Goal: Communication & Community: Ask a question

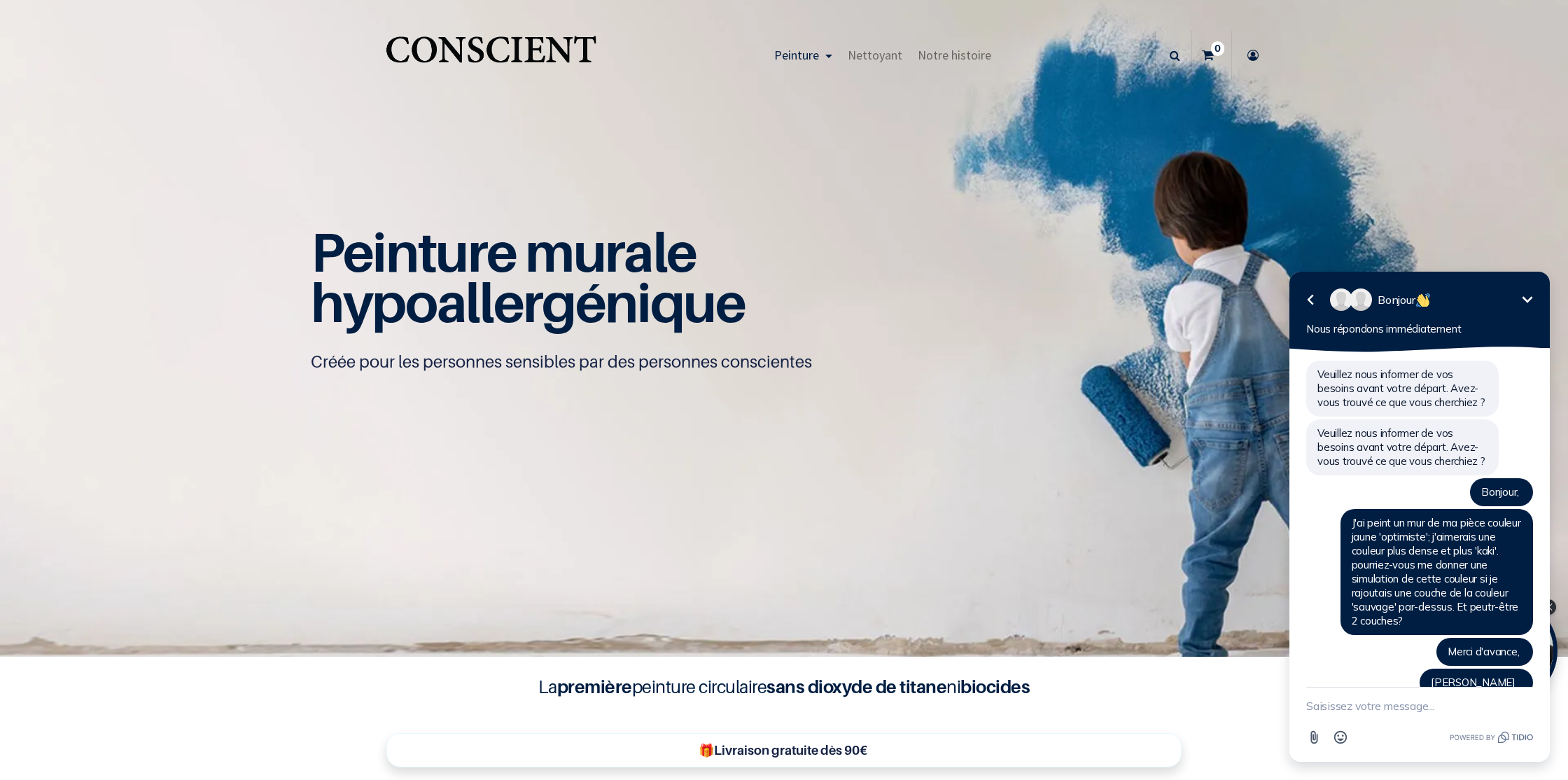
scroll to position [73, 0]
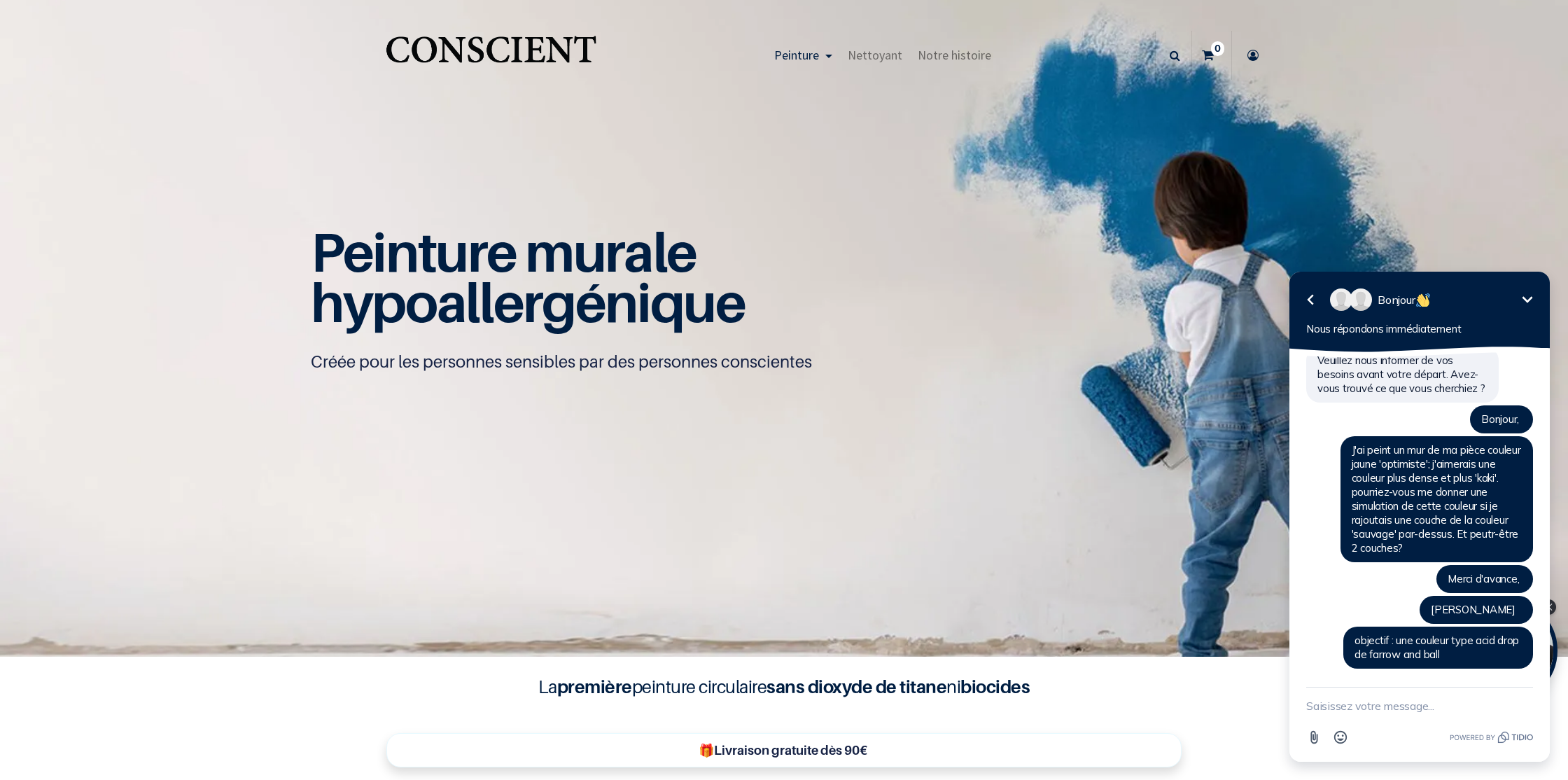
click at [1410, 701] on textarea "New message" at bounding box center [1419, 706] width 227 height 37
type textarea "bonjour, avez-vous reçu mon message?"
click at [1338, 739] on icon "Open Emoji picker" at bounding box center [1340, 737] width 12 height 12
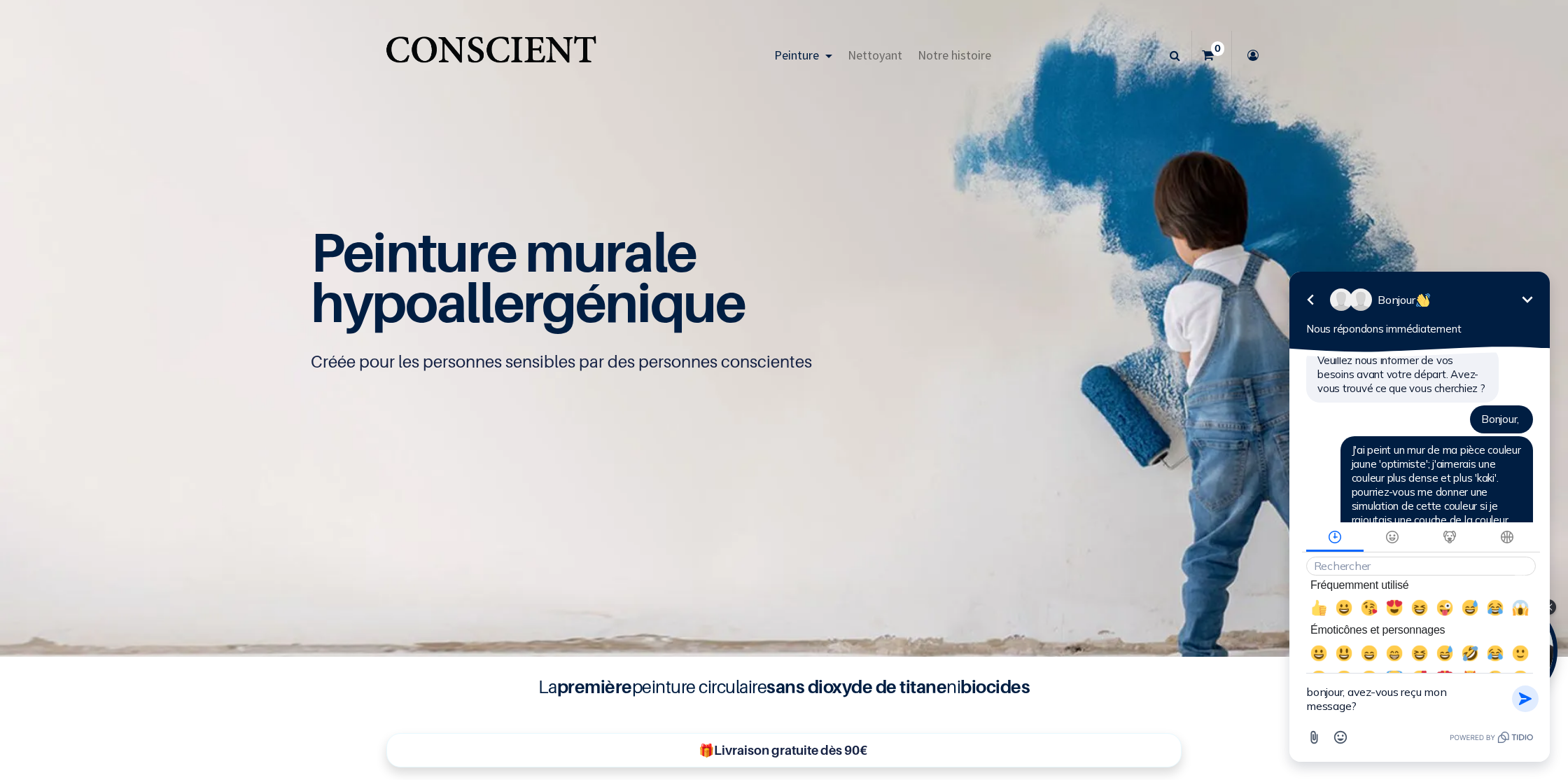
click at [1527, 697] on icon "button" at bounding box center [1524, 698] width 12 height 12
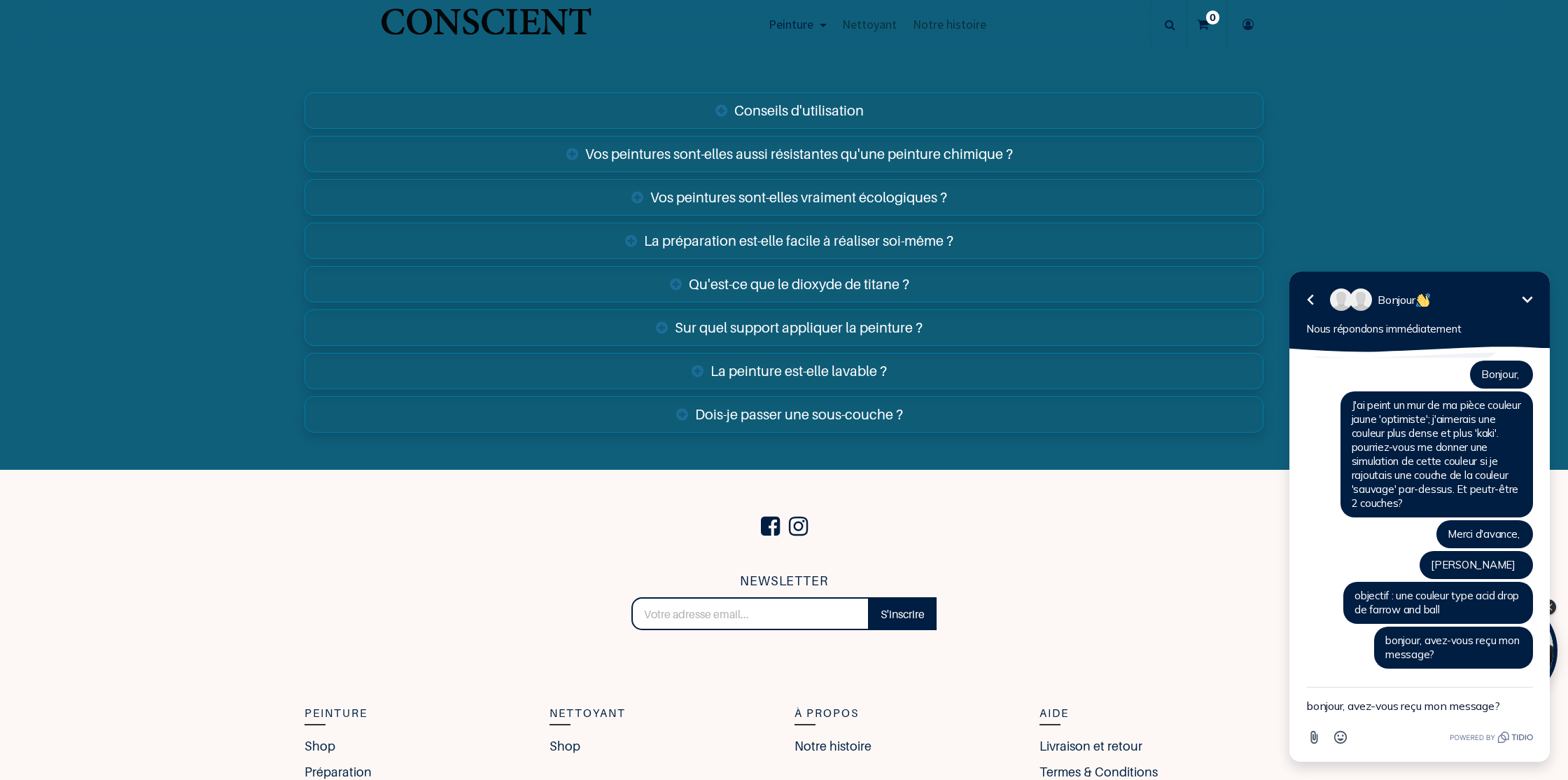
scroll to position [5495, 0]
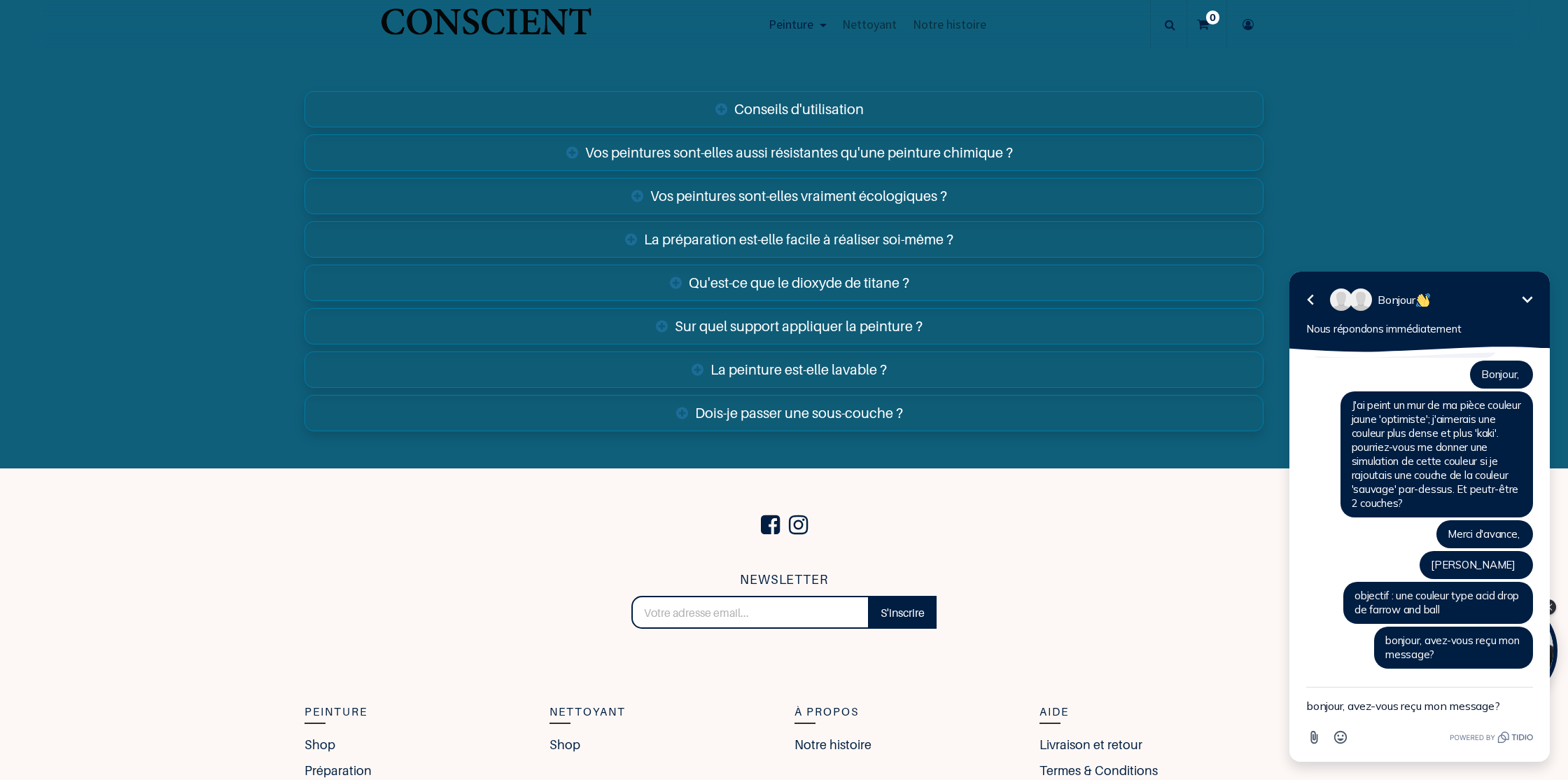
click at [891, 328] on link "Sur quel support appliquer la peinture ?" at bounding box center [784, 326] width 959 height 37
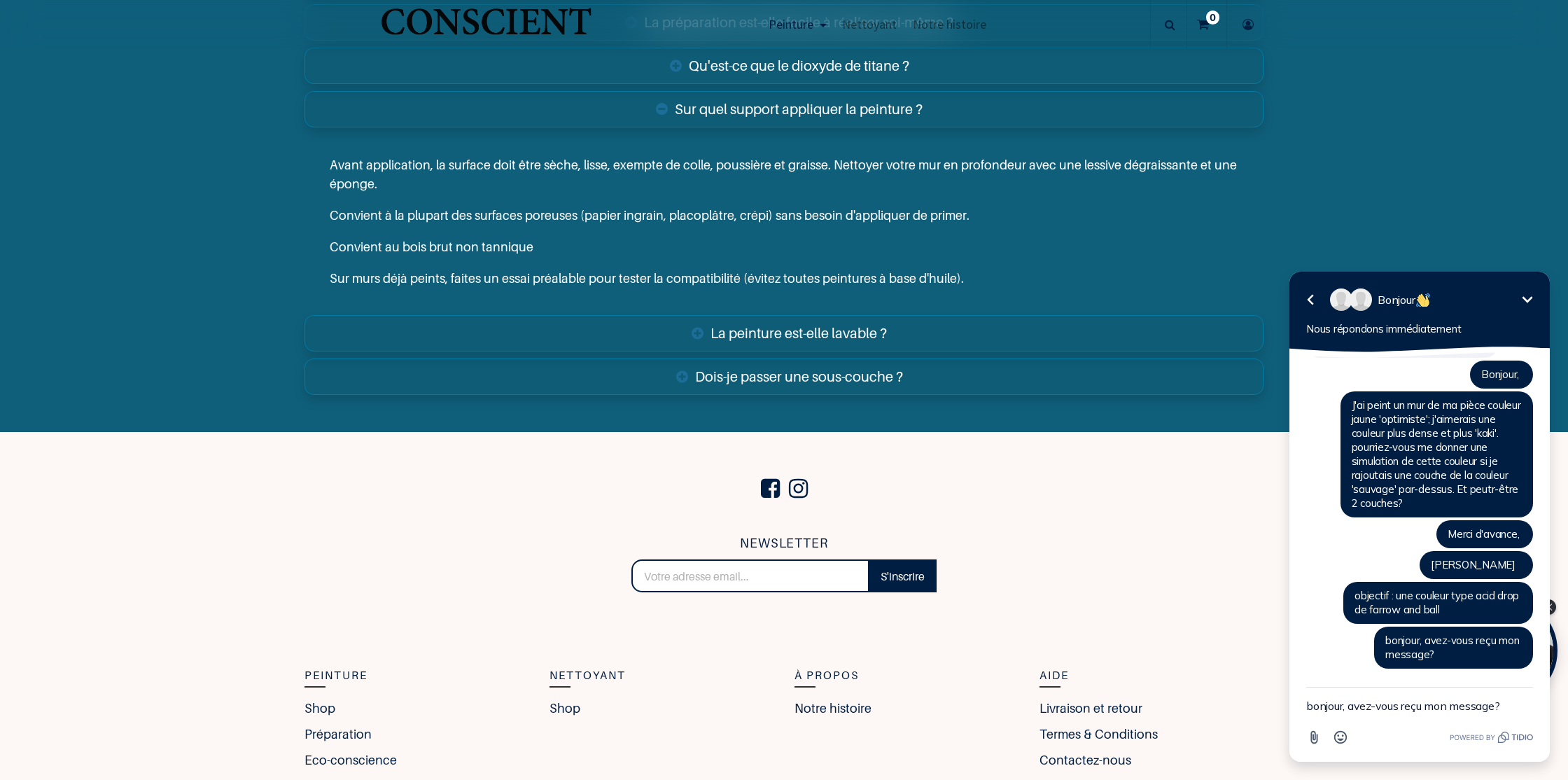
scroll to position [5724, 0]
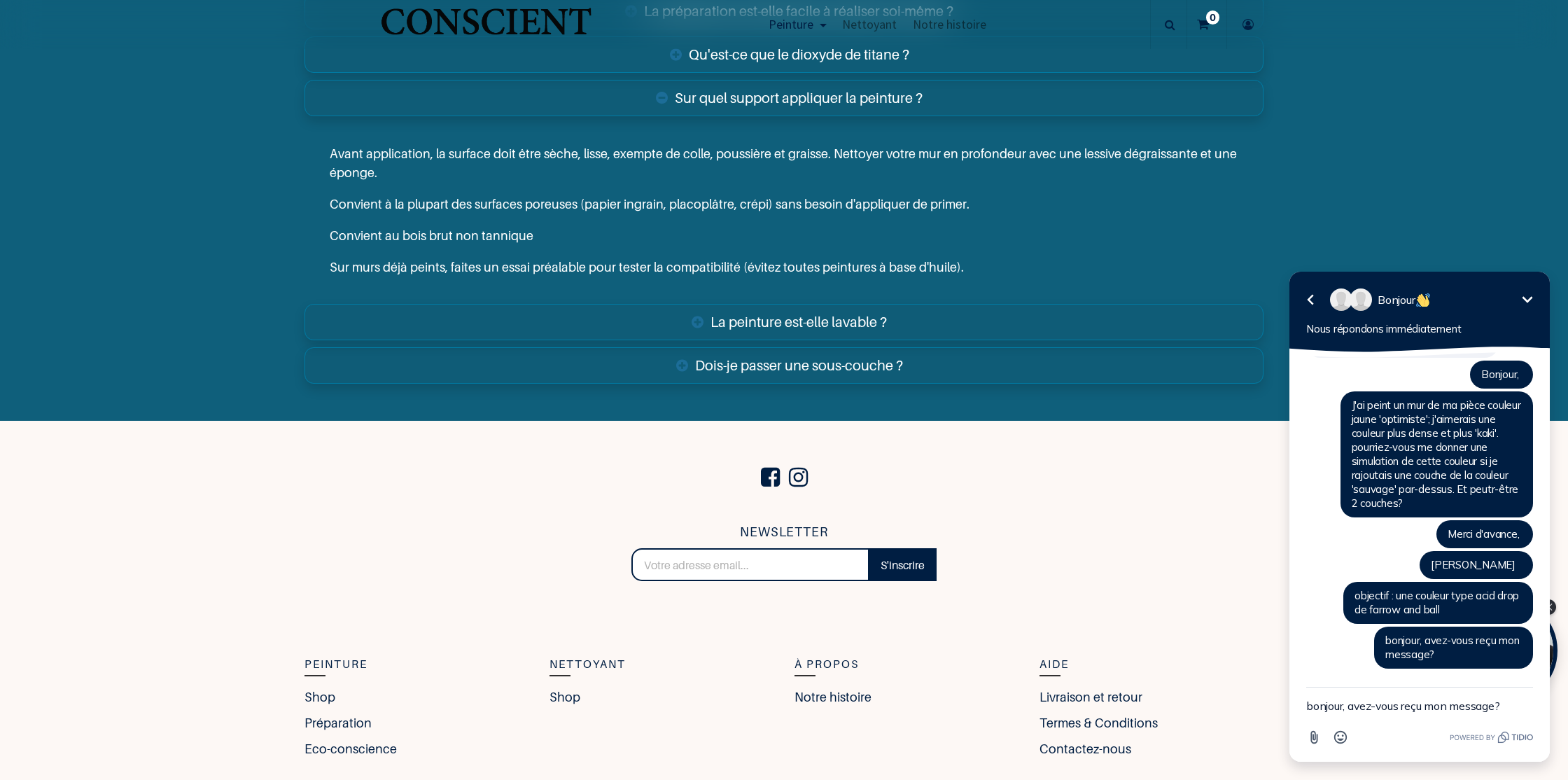
click at [891, 328] on link "La peinture est-elle lavable ?" at bounding box center [784, 322] width 959 height 37
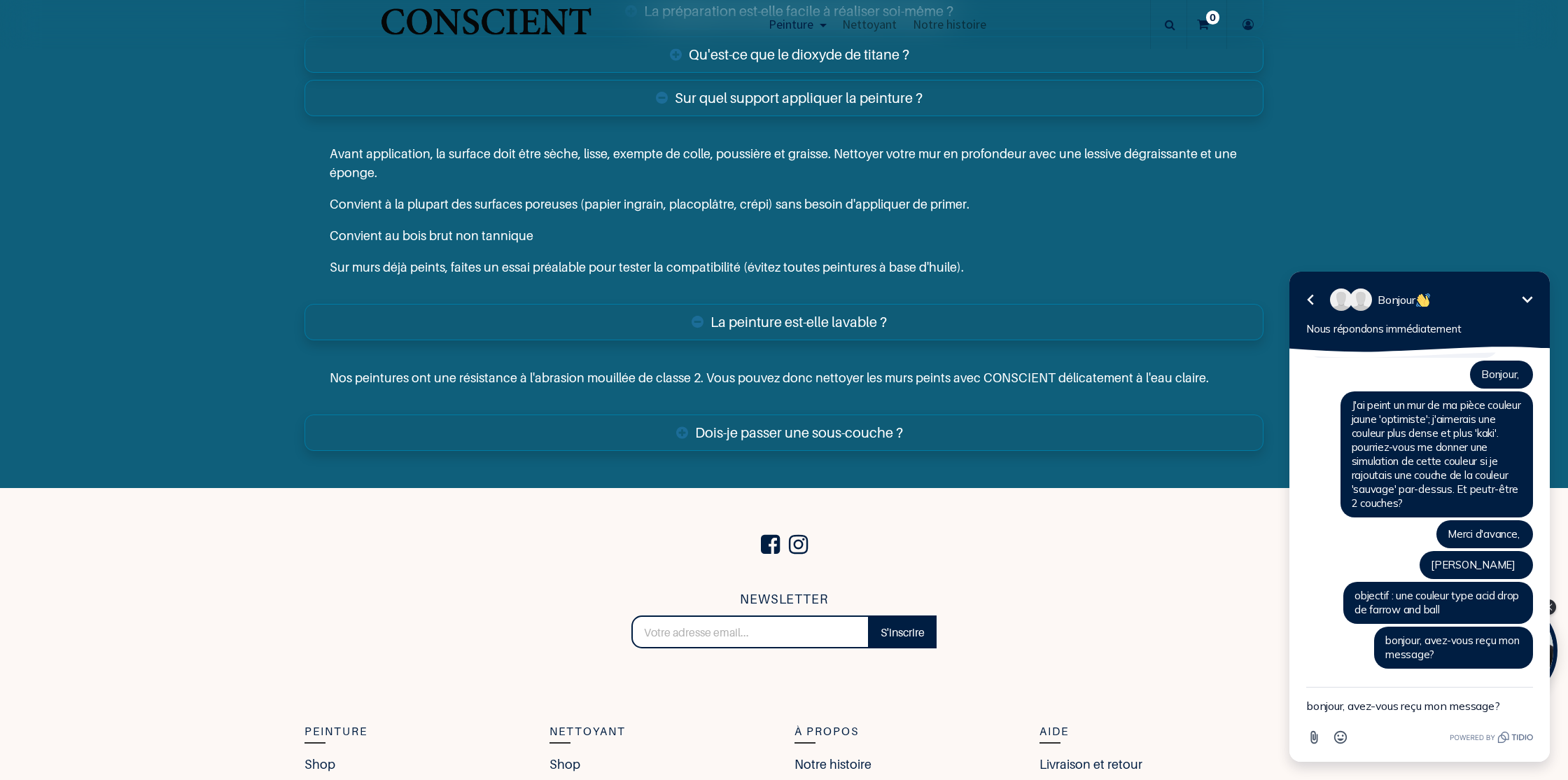
click at [893, 438] on link "Dois-je passer une sous-couche ?" at bounding box center [784, 432] width 959 height 37
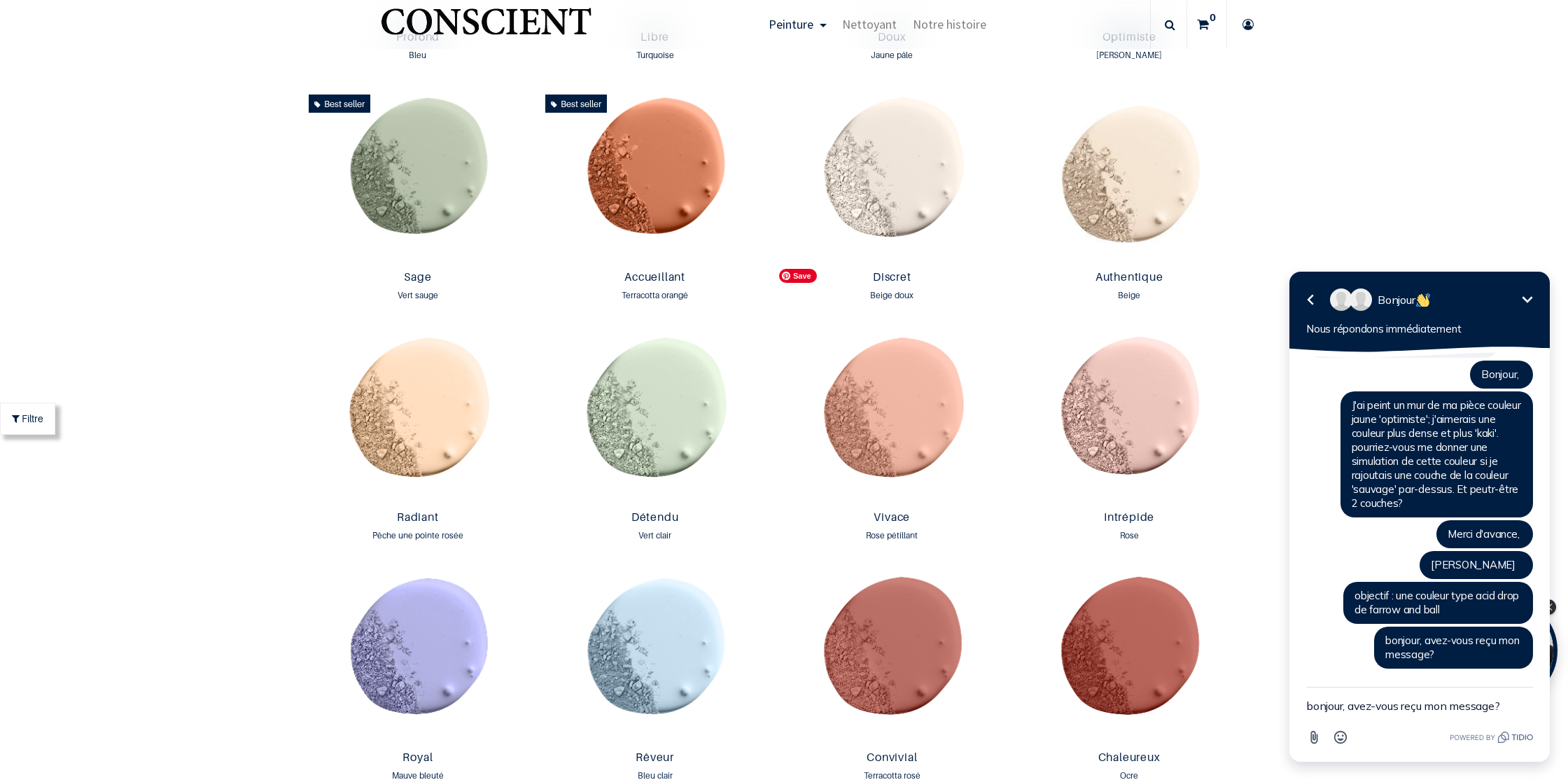
scroll to position [1314, 0]
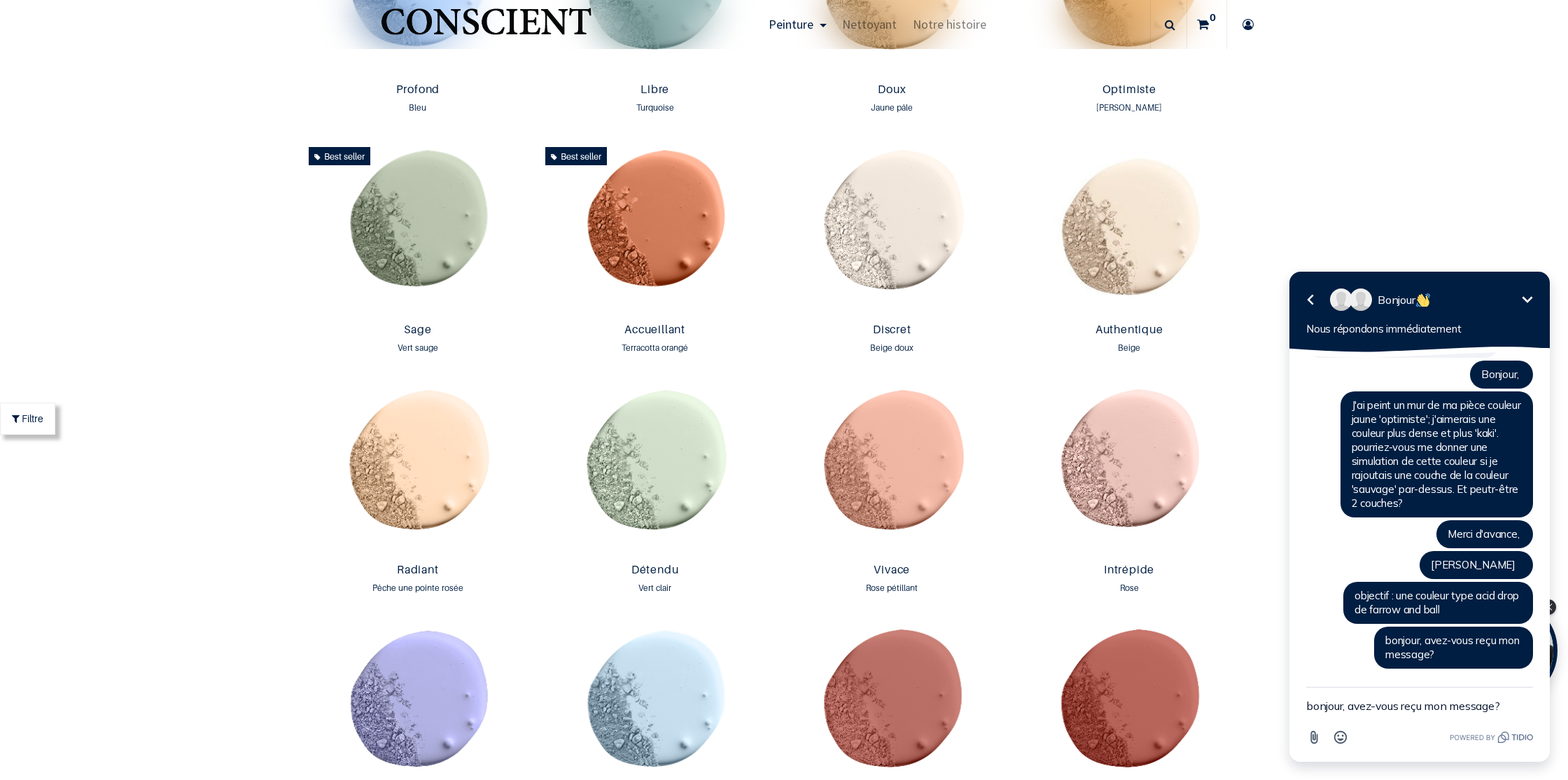
click at [1175, 26] on link at bounding box center [1168, 24] width 30 height 49
type input "contact"
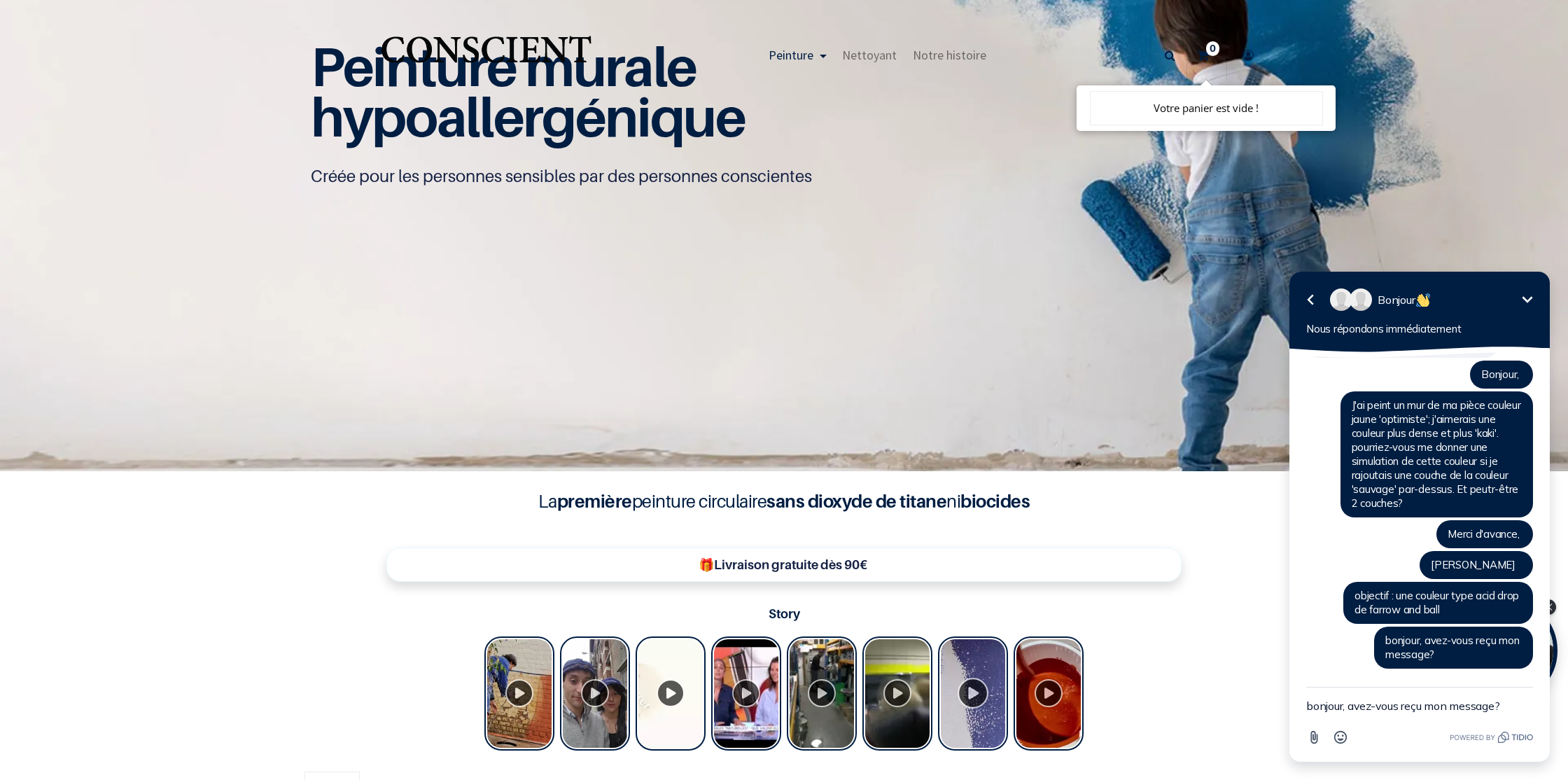
scroll to position [0, 0]
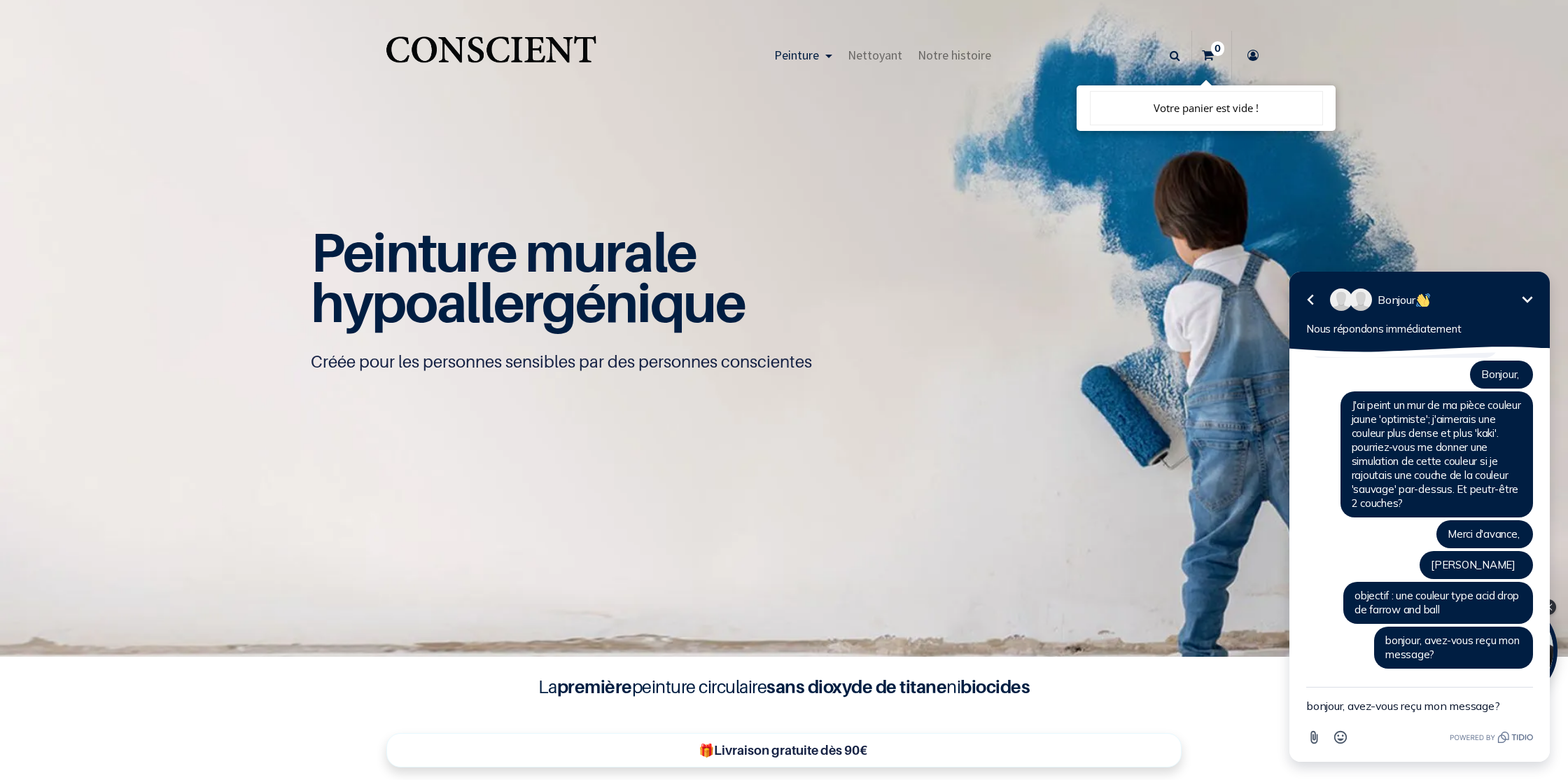
click at [1202, 53] on icon at bounding box center [1208, 55] width 12 height 49
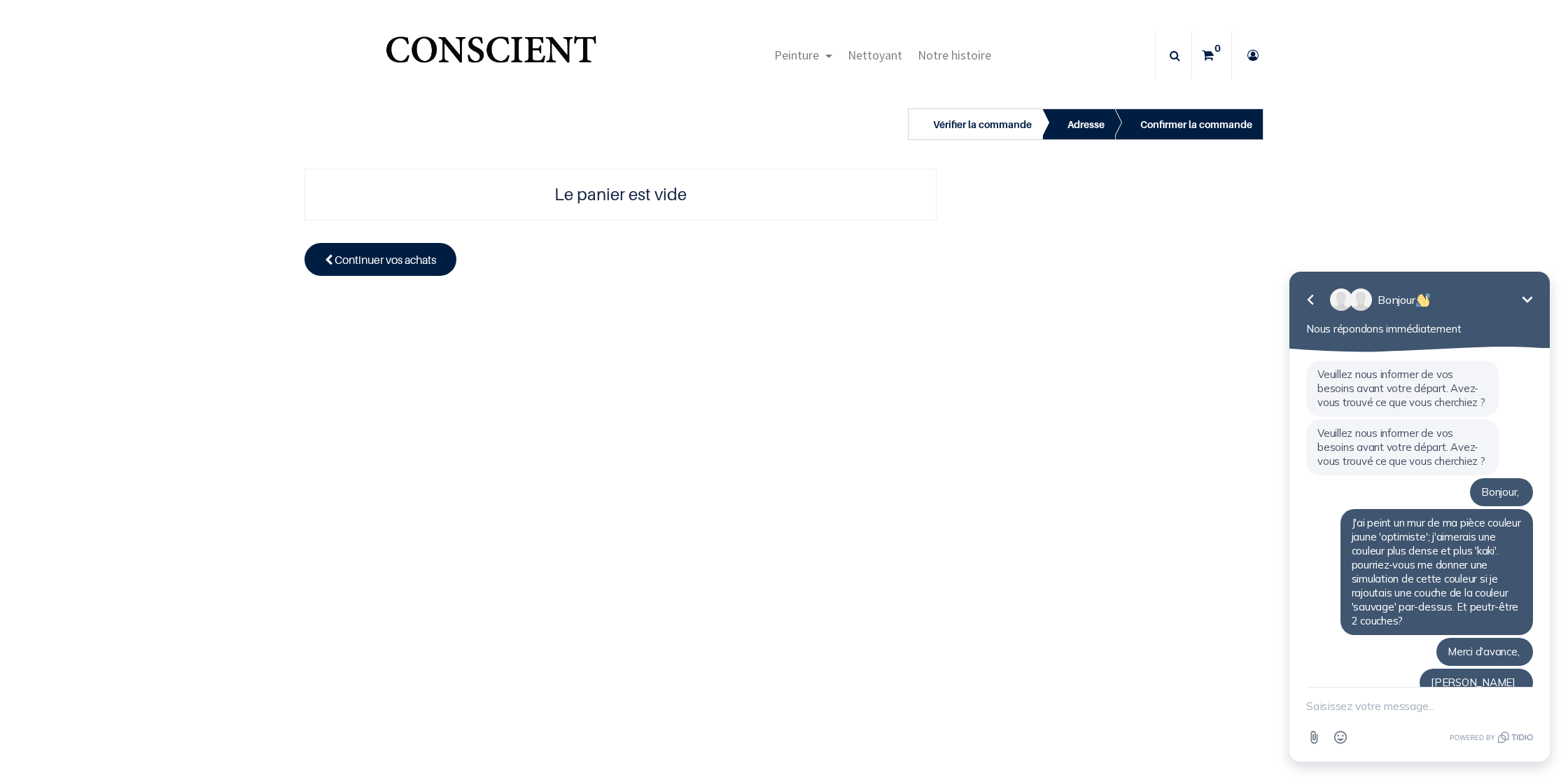
scroll to position [118, 0]
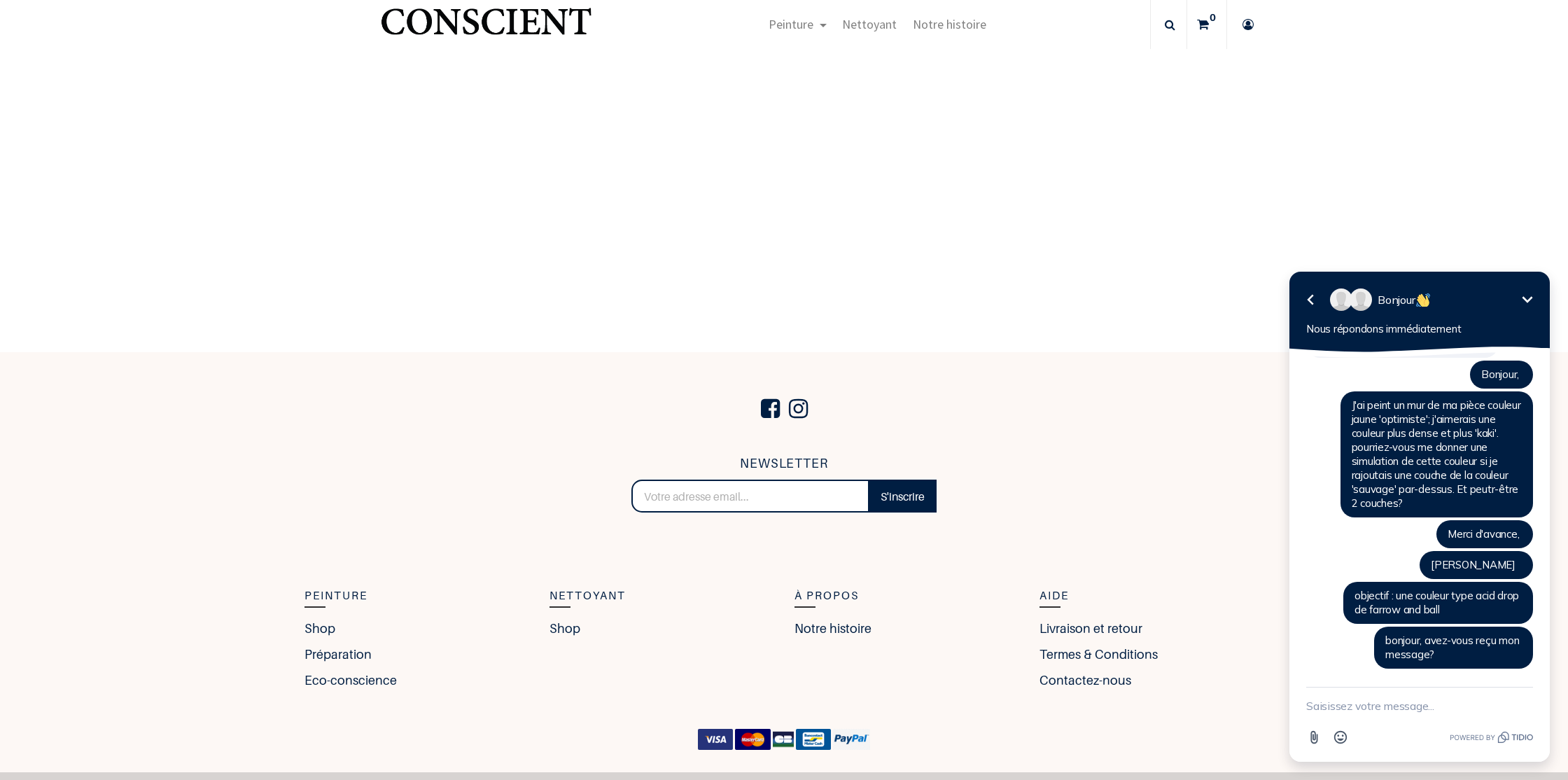
scroll to position [383, 0]
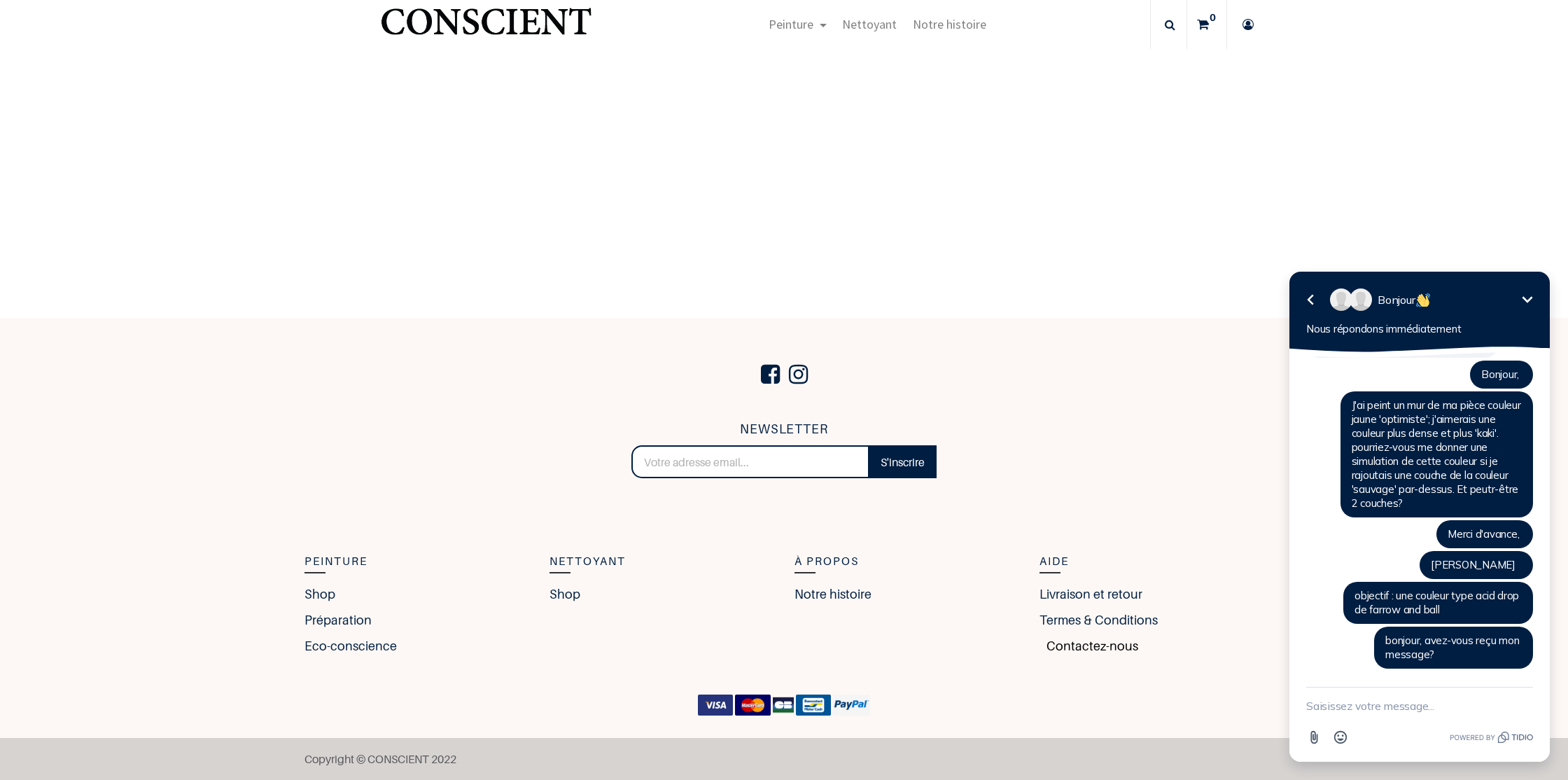
click at [1083, 642] on link "Contactez-nous" at bounding box center [1088, 646] width 99 height 19
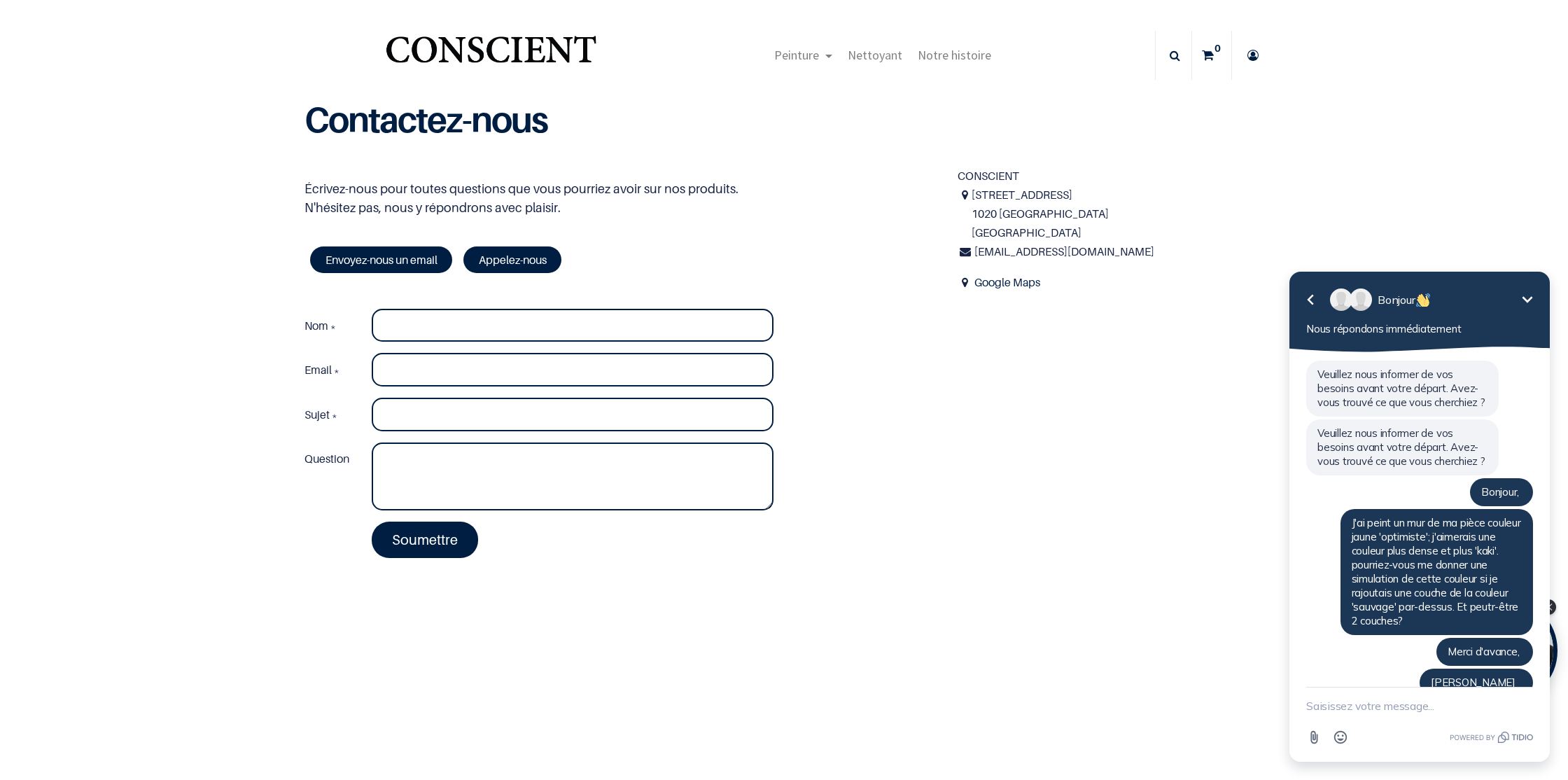
scroll to position [118, 0]
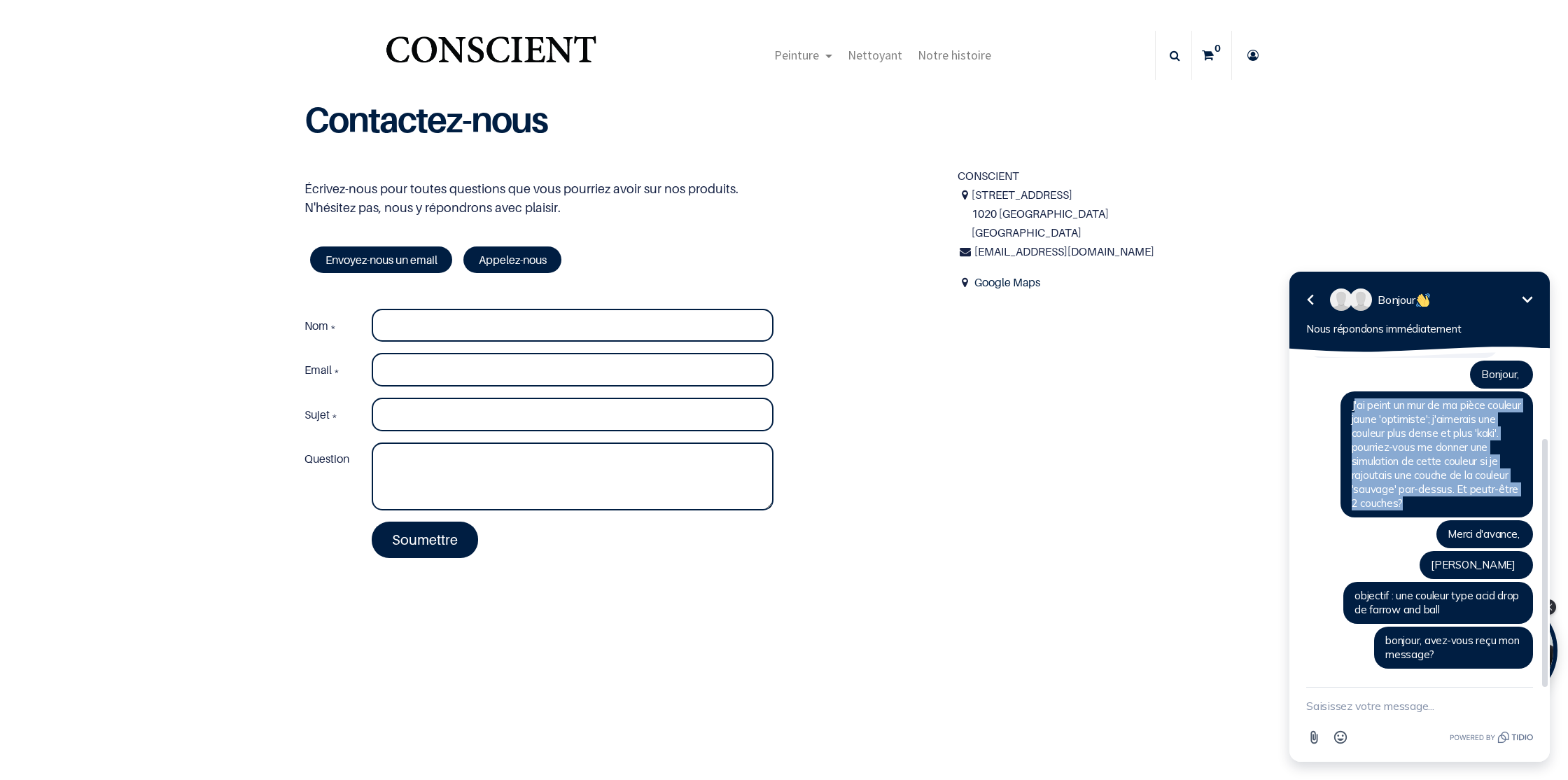
drag, startPoint x: 1413, startPoint y: 507, endPoint x: 1353, endPoint y: 406, distance: 117.5
click at [1353, 406] on div "J'ai peint un mur de ma pièce couleur jaune 'optimiste'; j'aimerais une couleur…" at bounding box center [1437, 454] width 192 height 126
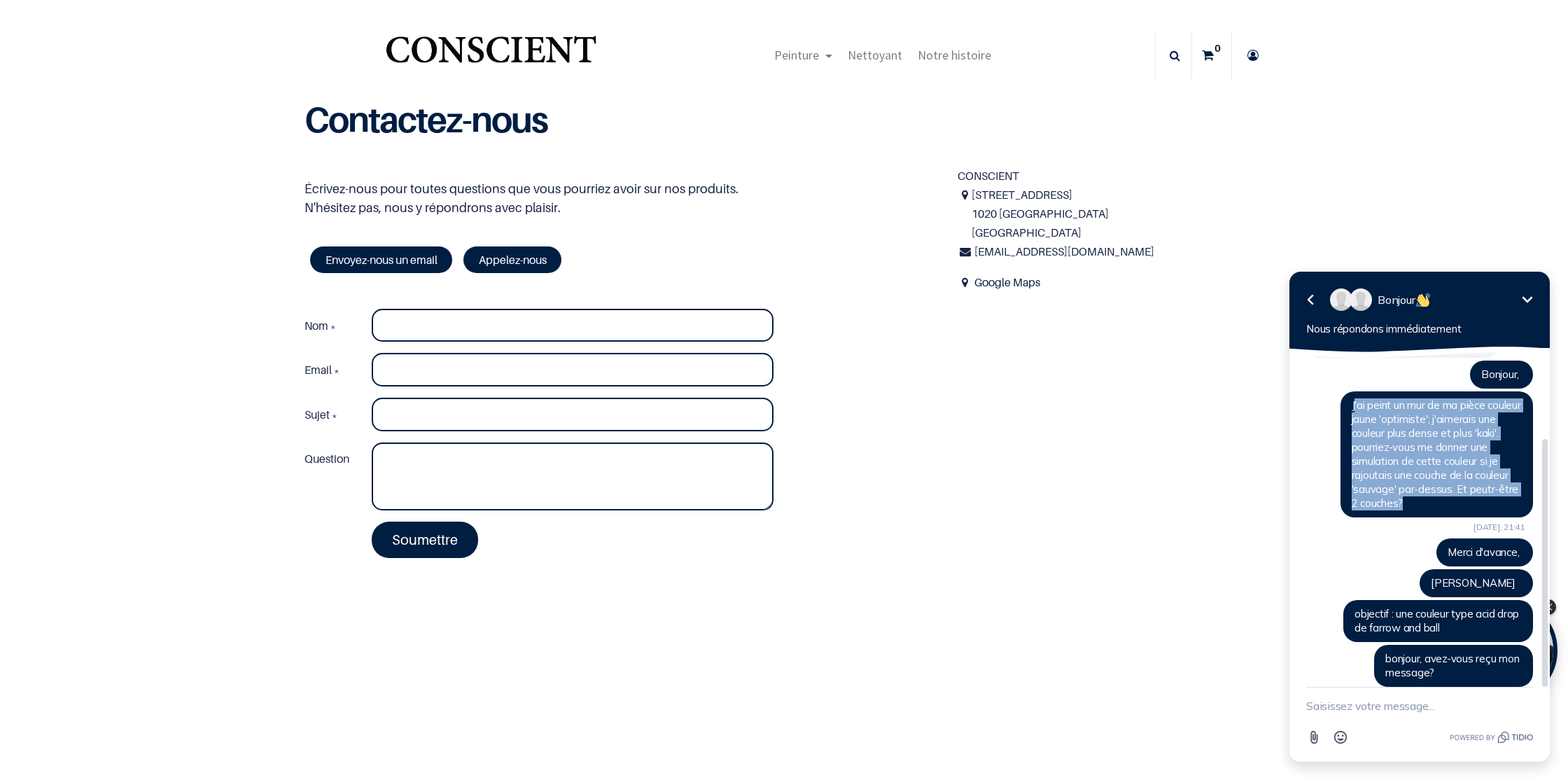
copy span "'ai peint un mur de ma pièce couleur jaune 'optimiste'; j'aimerais une couleur …"
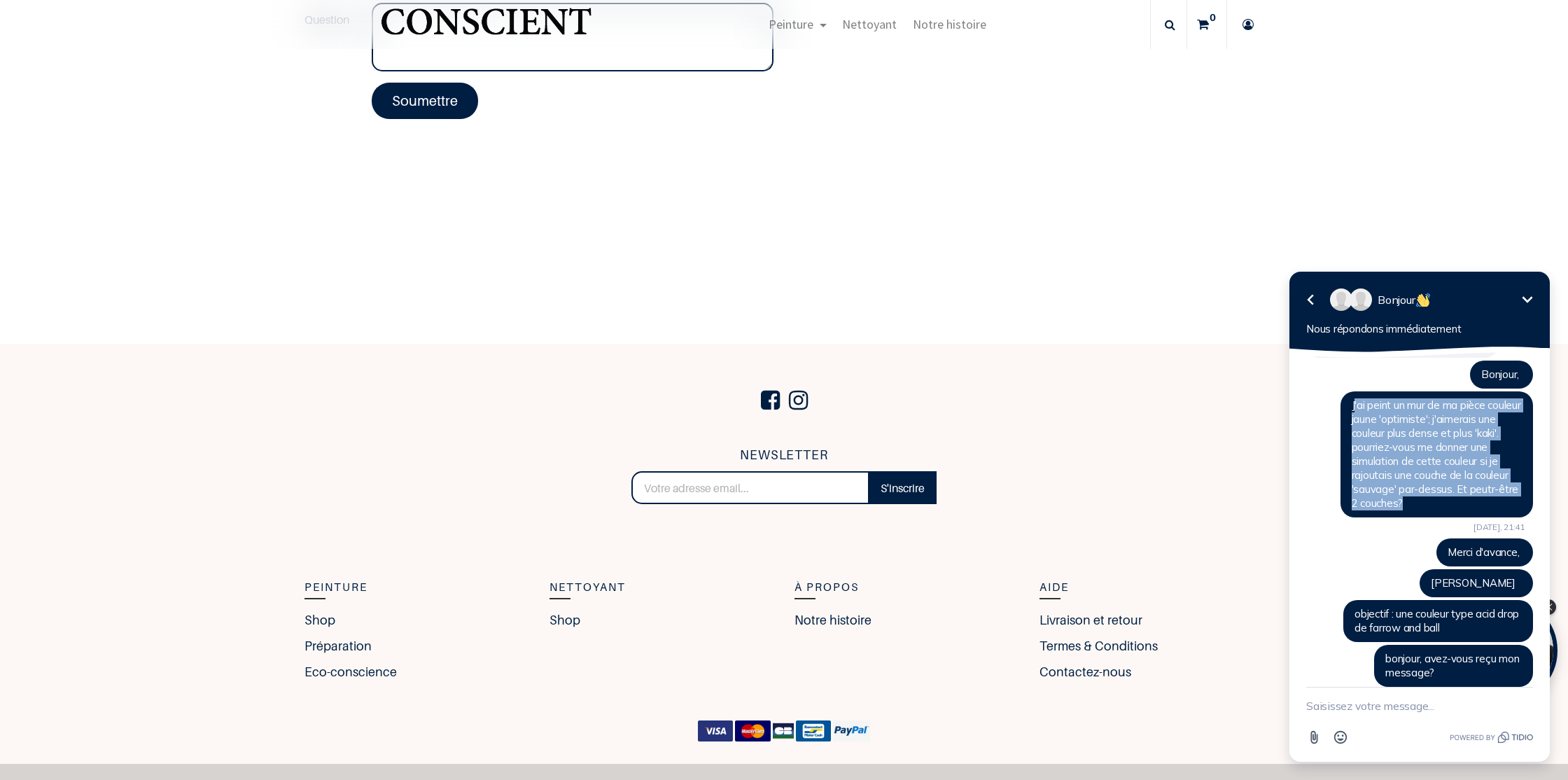
scroll to position [383, 0]
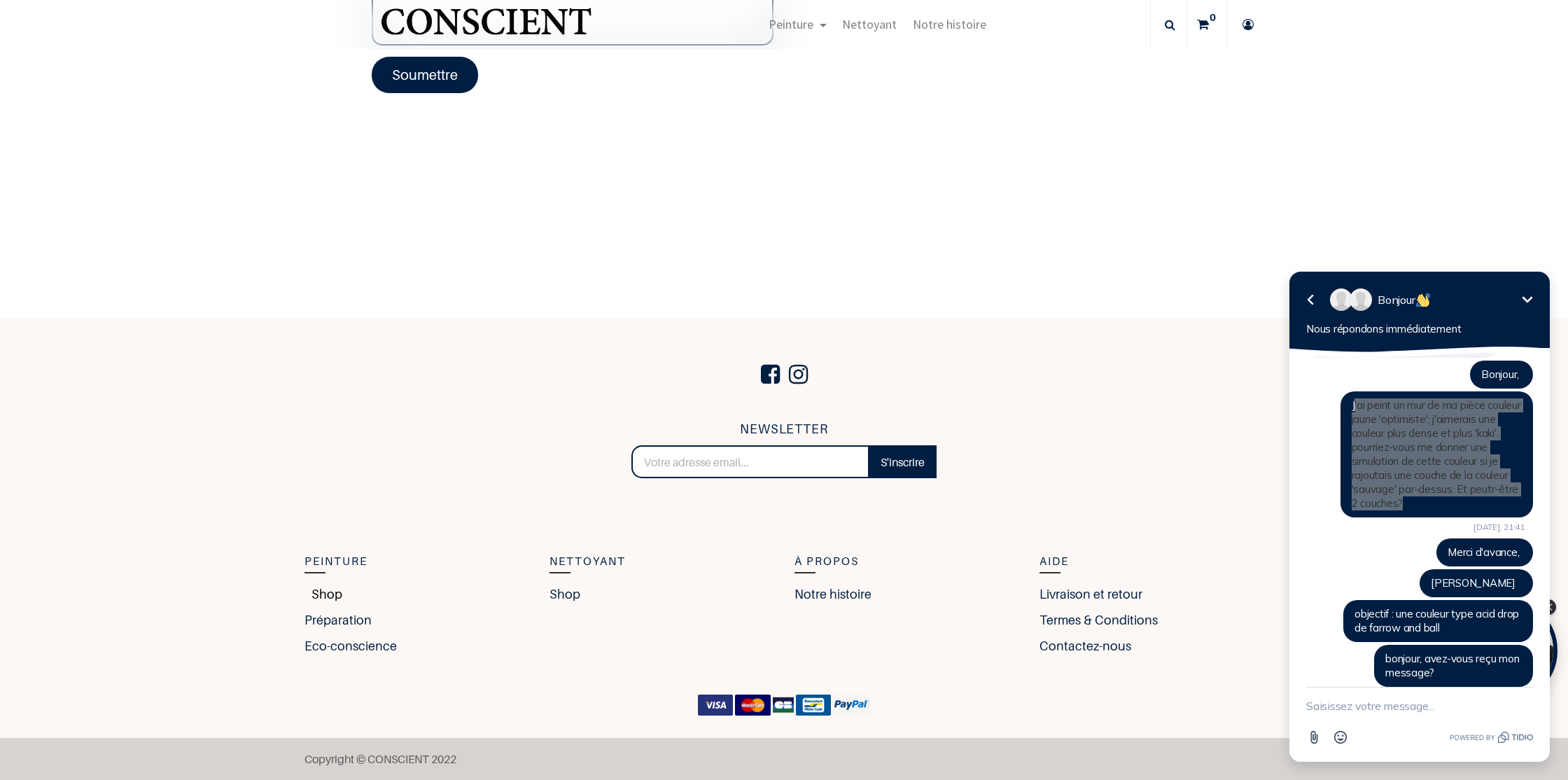
click at [325, 591] on link "Shop" at bounding box center [323, 594] width 37 height 19
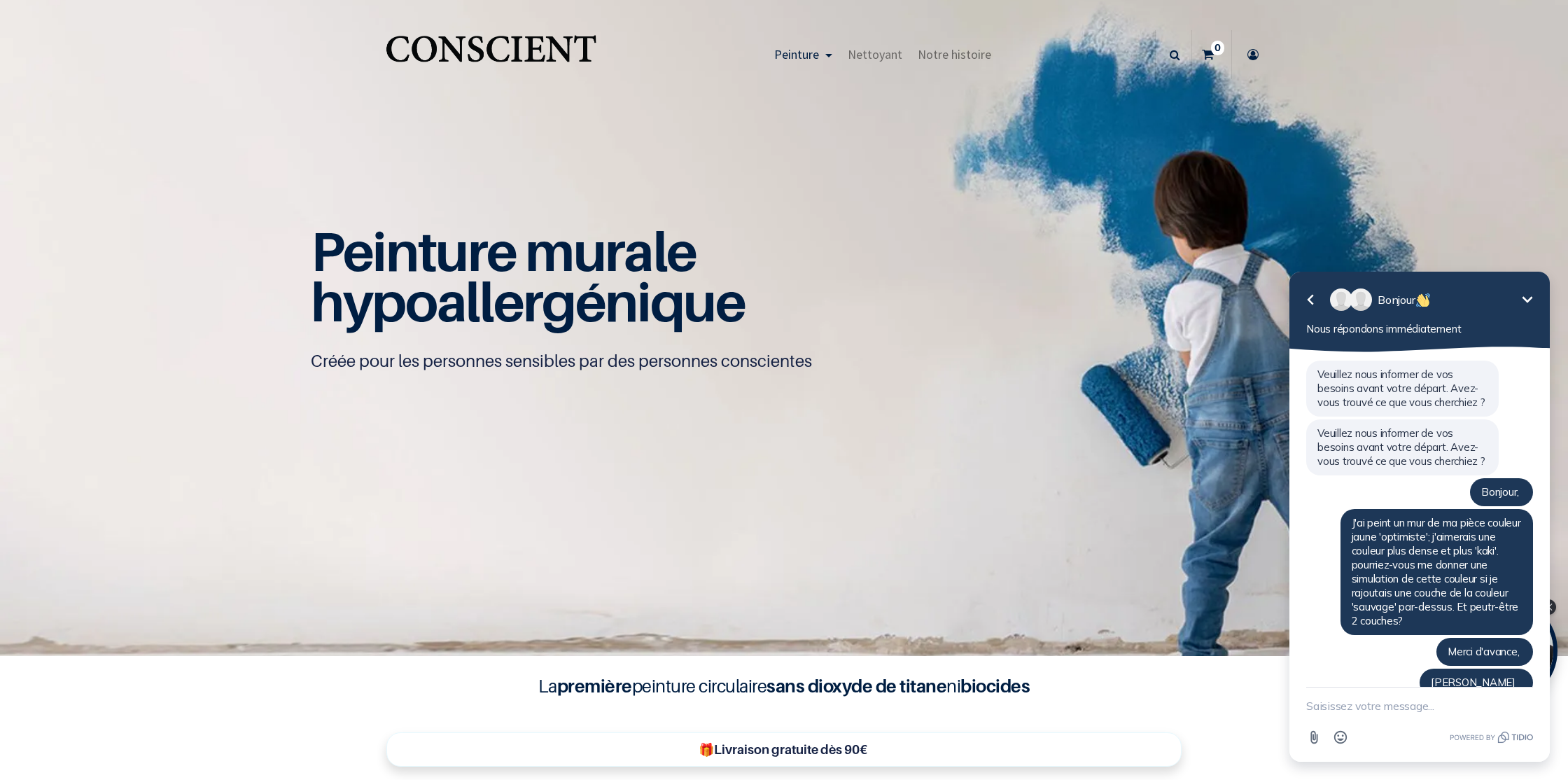
scroll to position [118, 0]
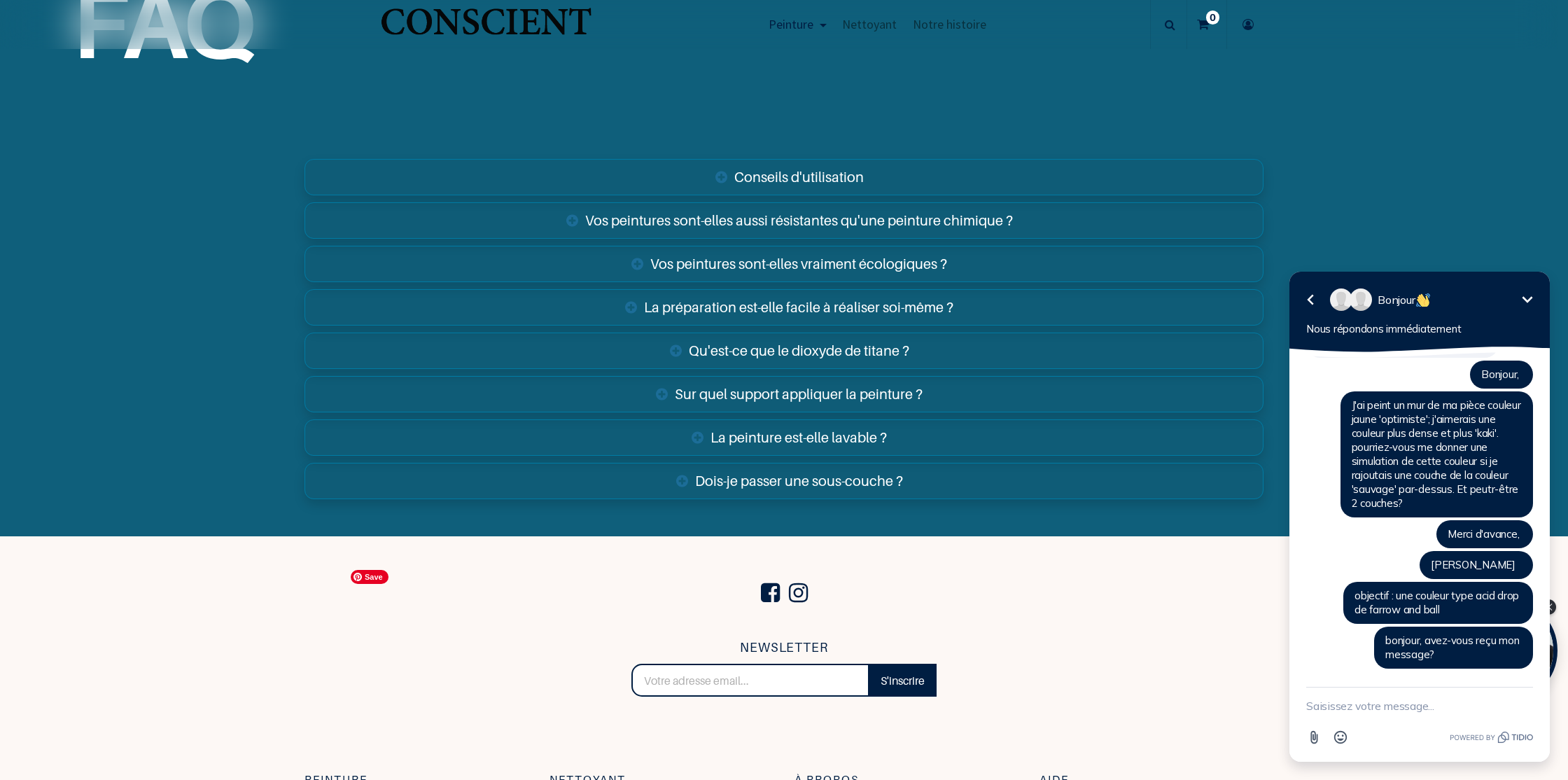
scroll to position [5648, 0]
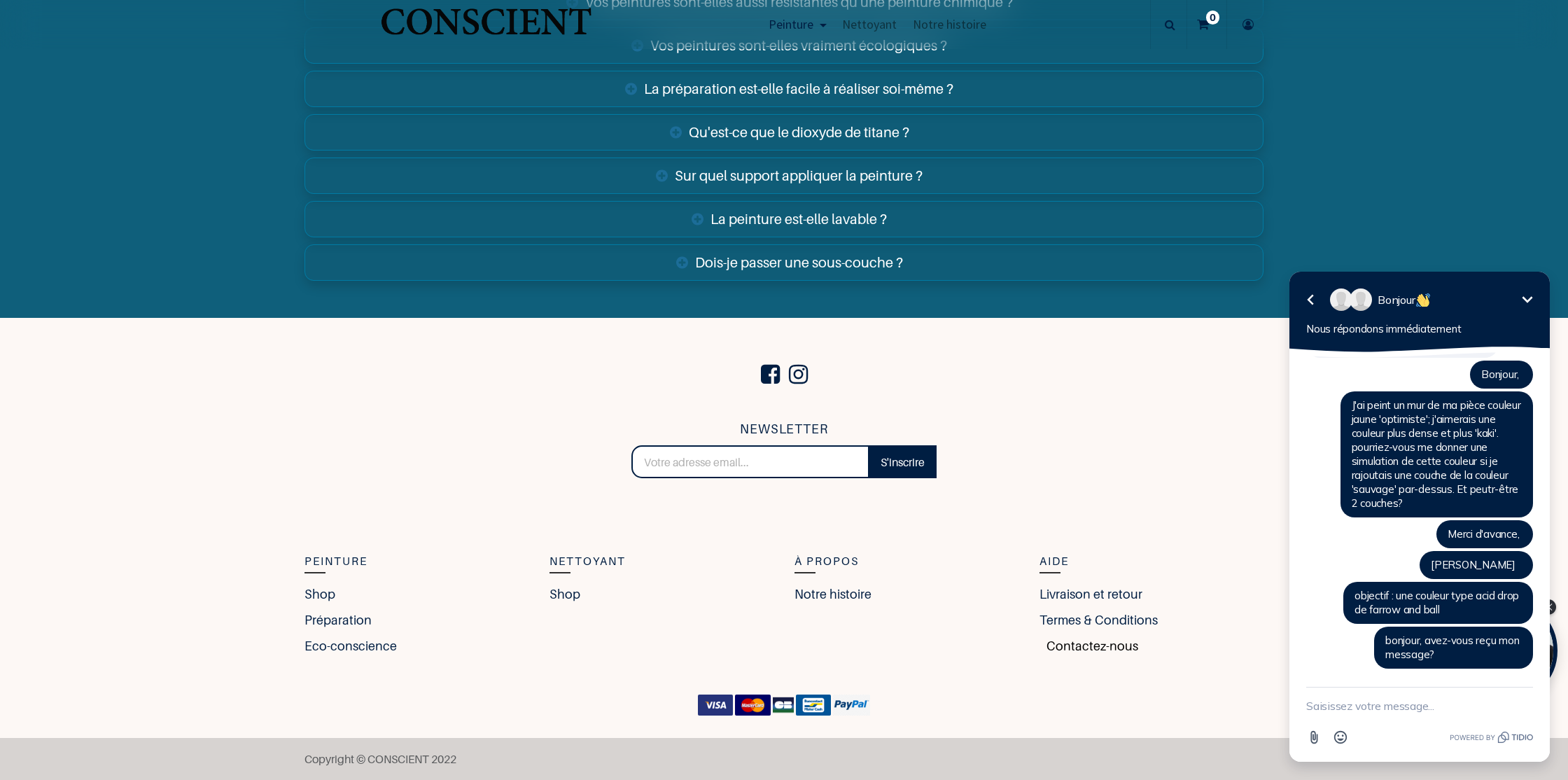
click at [1102, 645] on link "Contactez-nous" at bounding box center [1088, 646] width 99 height 19
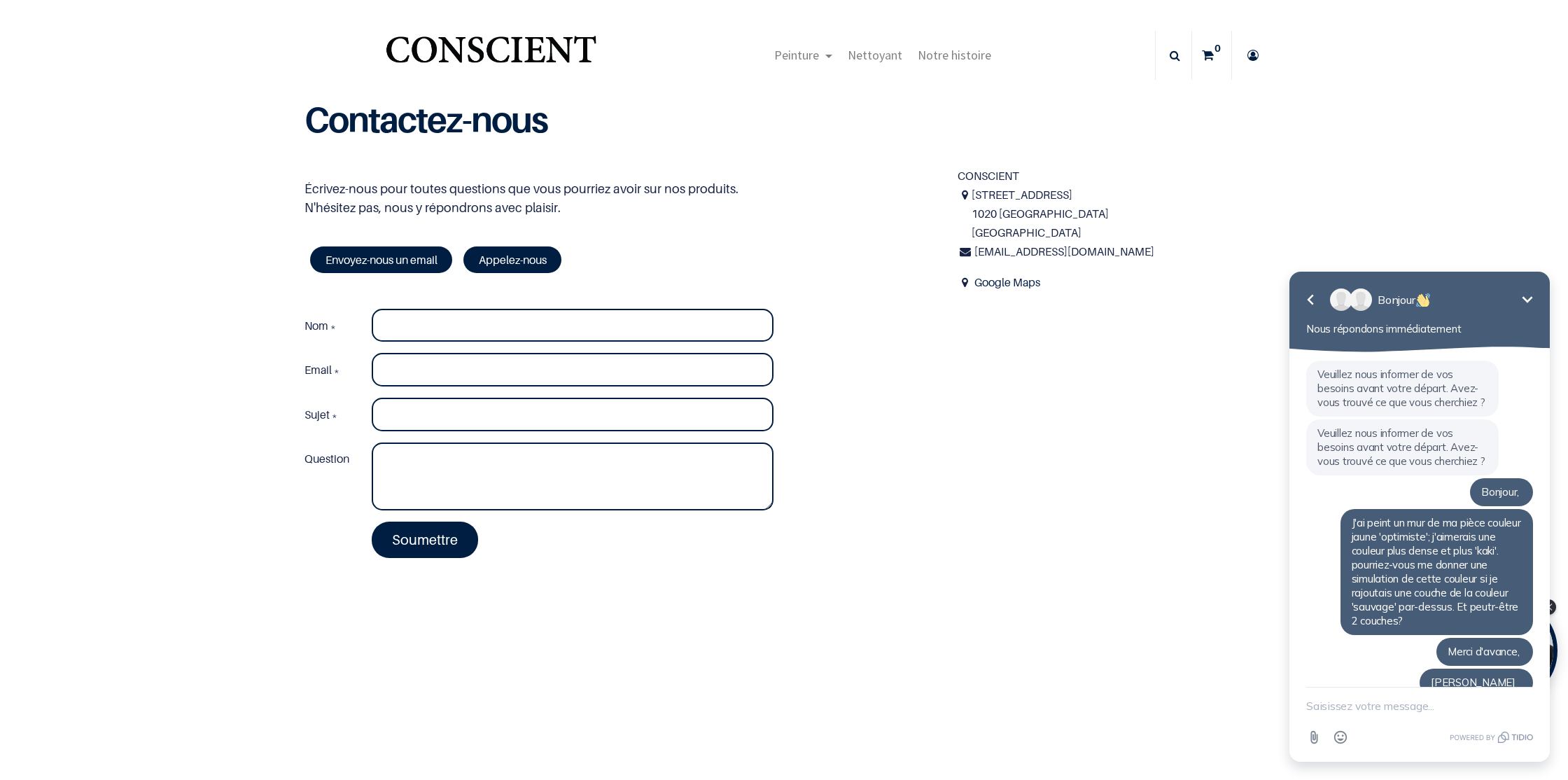
scroll to position [118, 0]
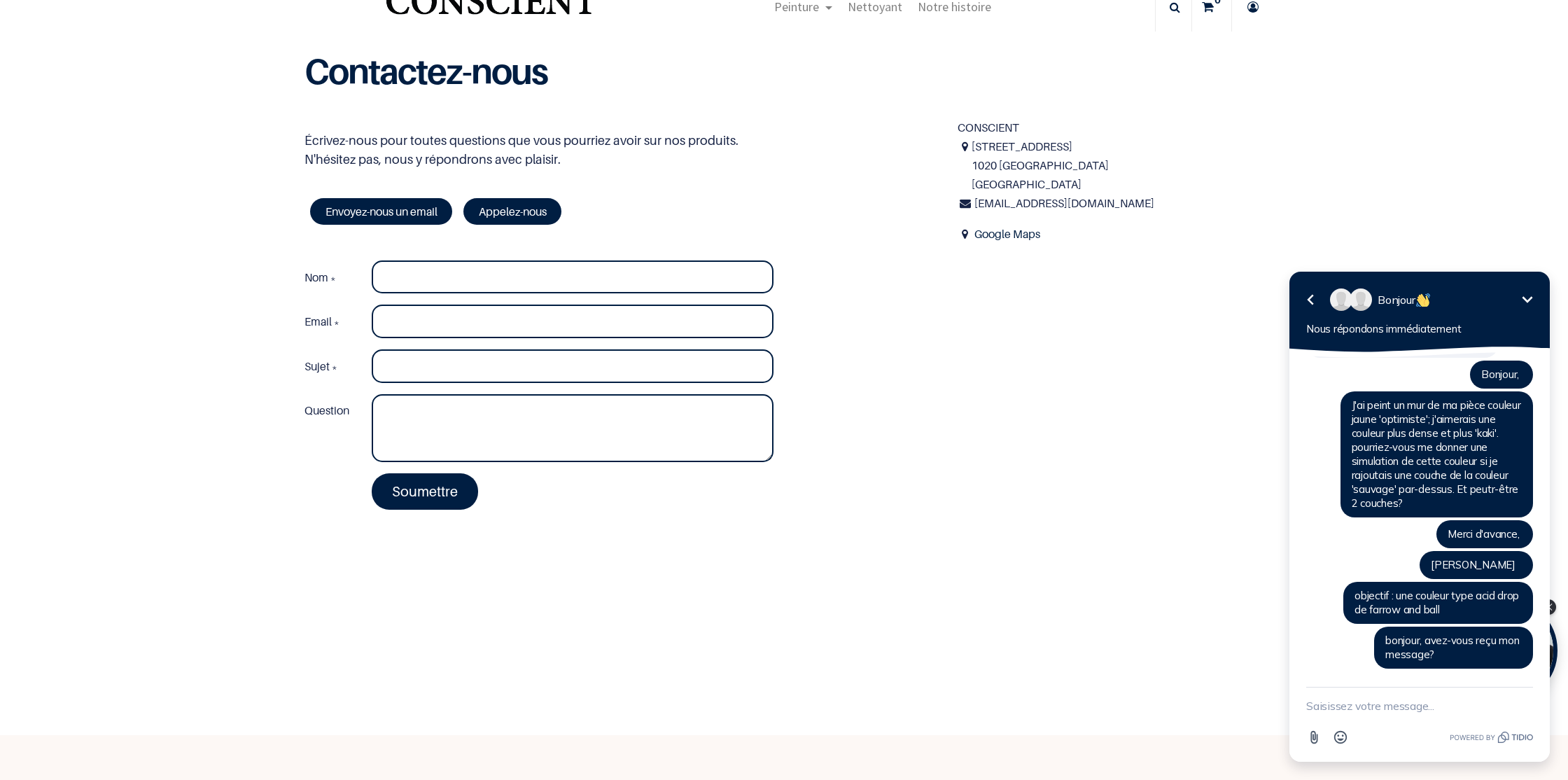
scroll to position [31, 0]
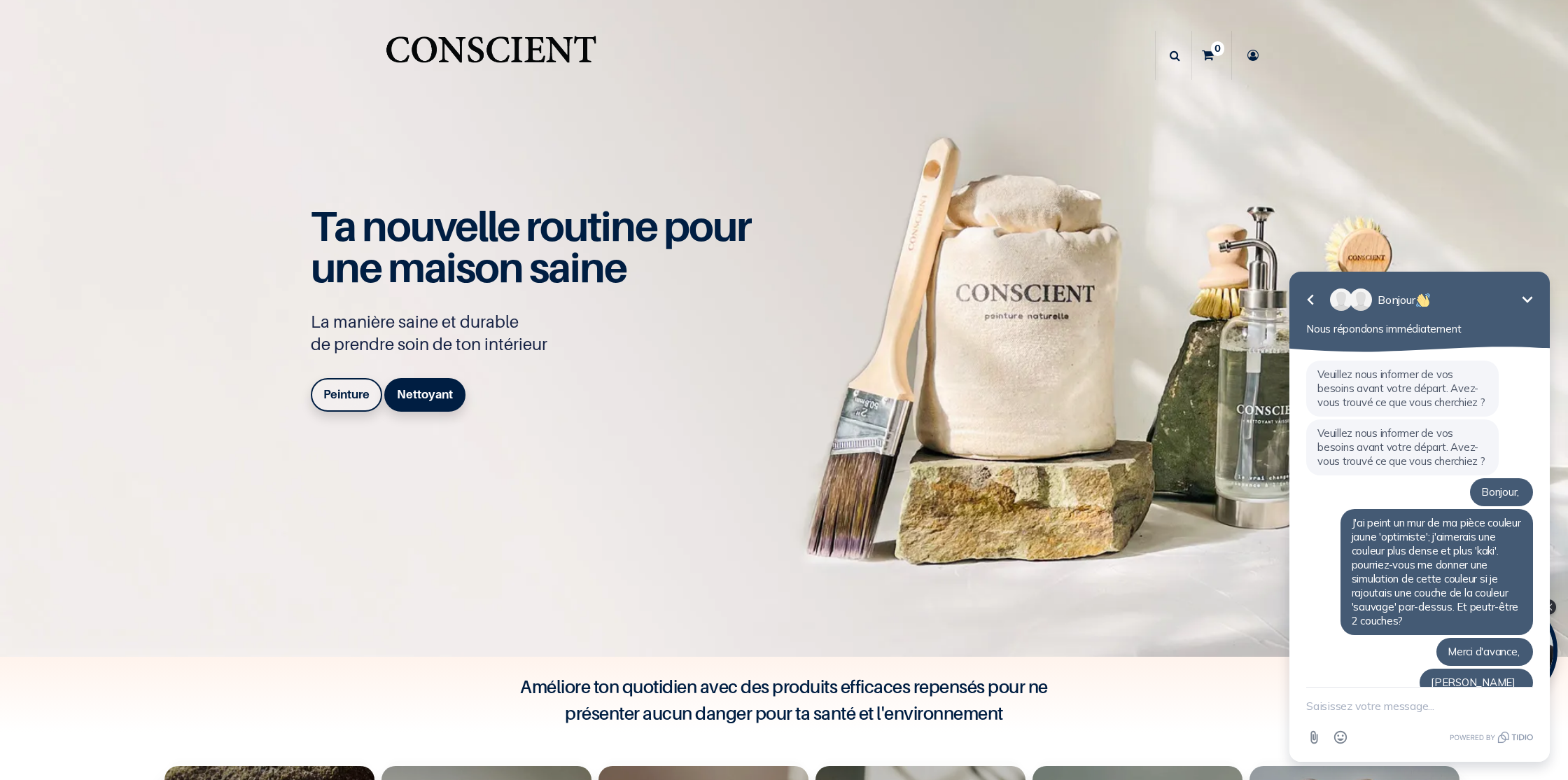
scroll to position [118, 0]
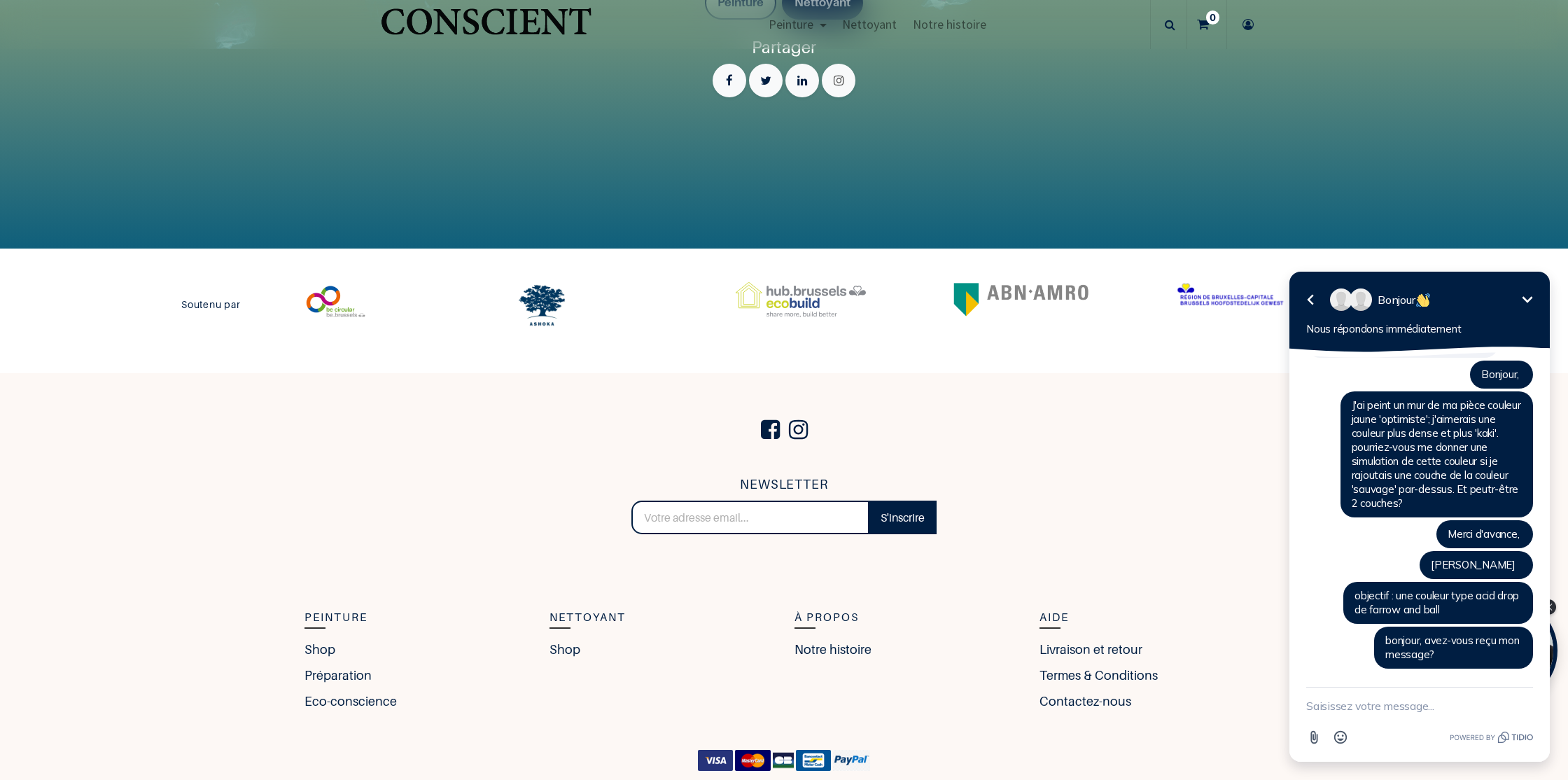
scroll to position [3267, 0]
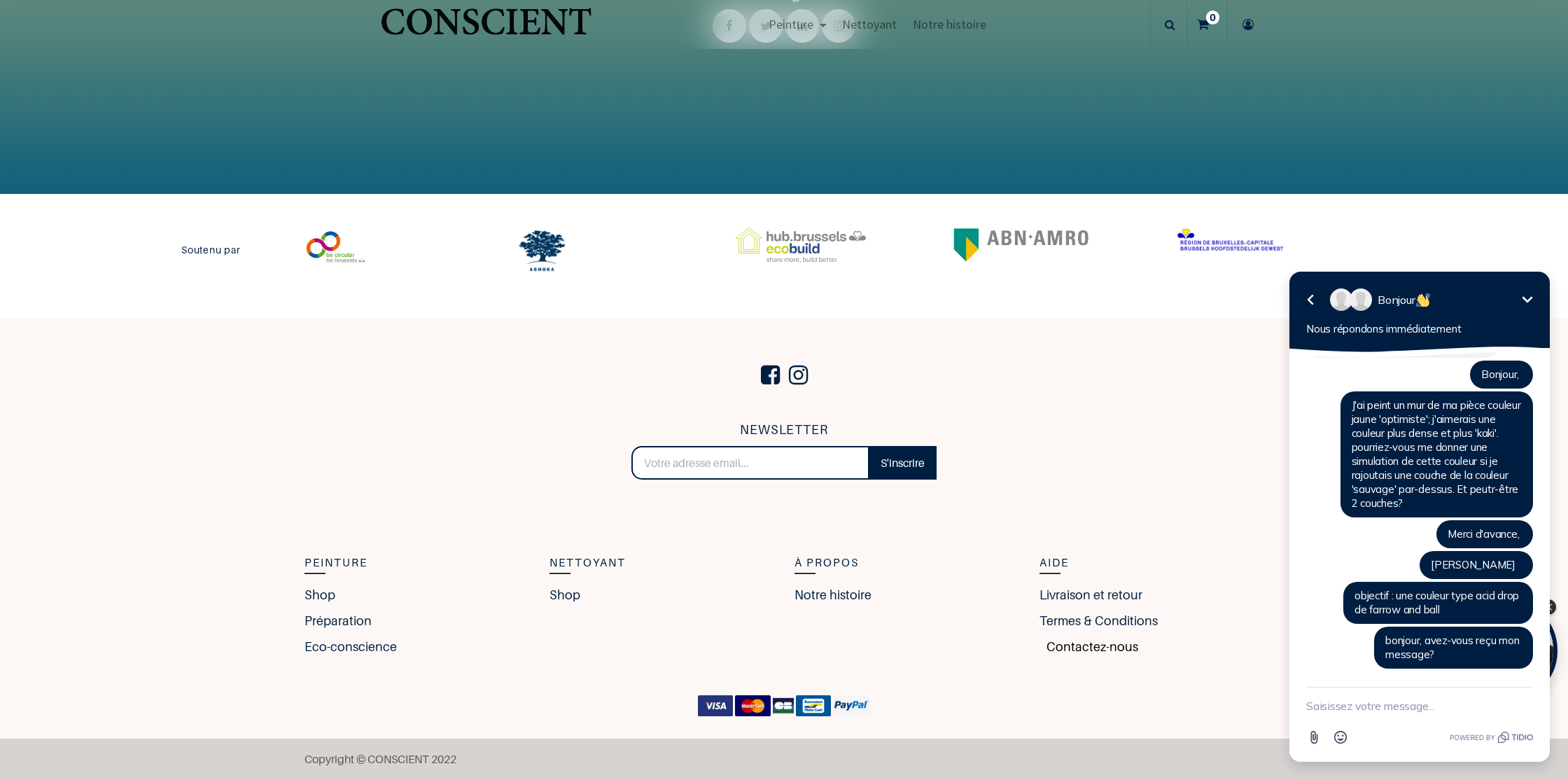
click at [1081, 643] on link "Contactez-nous" at bounding box center [1088, 646] width 99 height 19
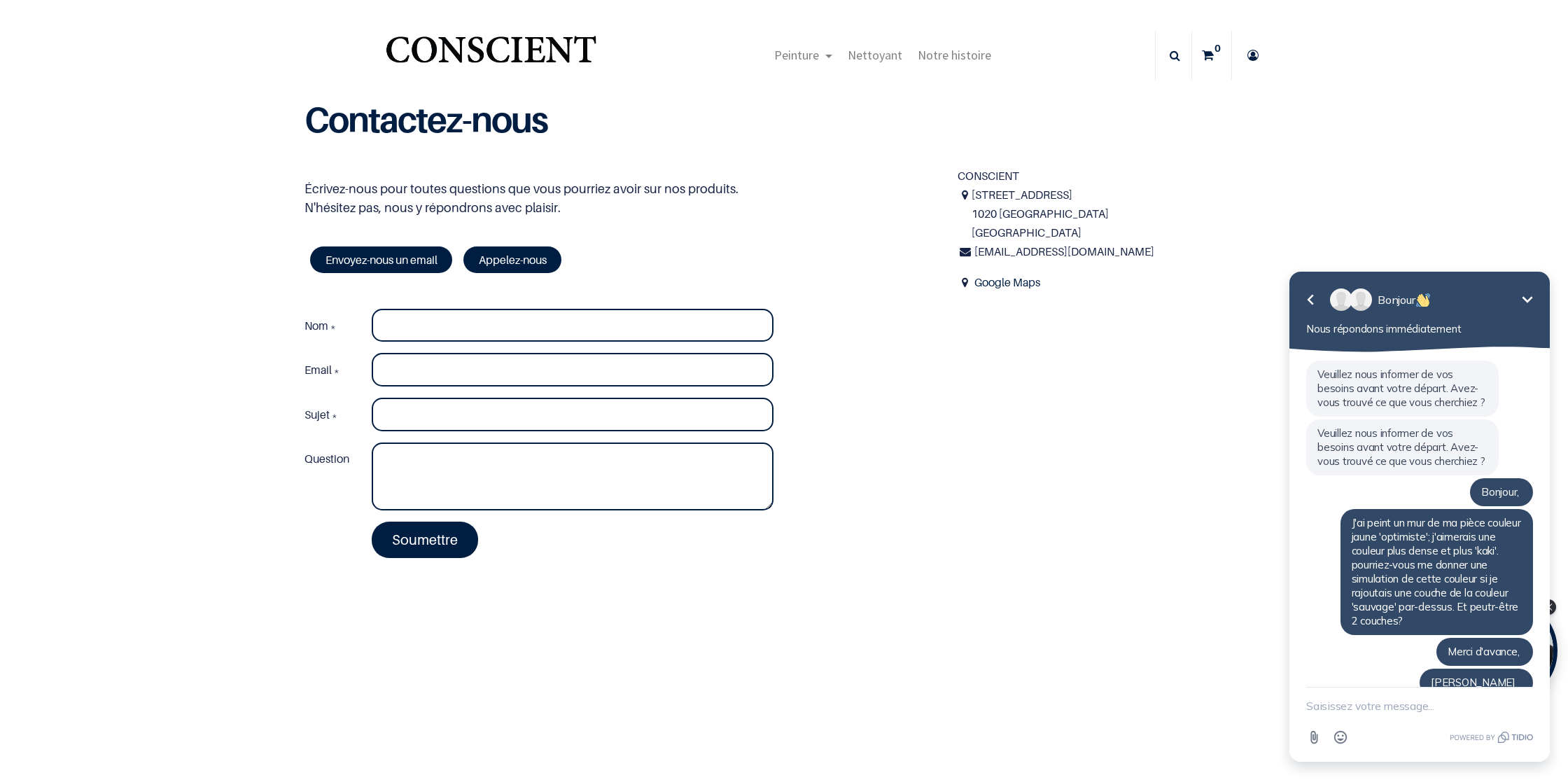
scroll to position [118, 0]
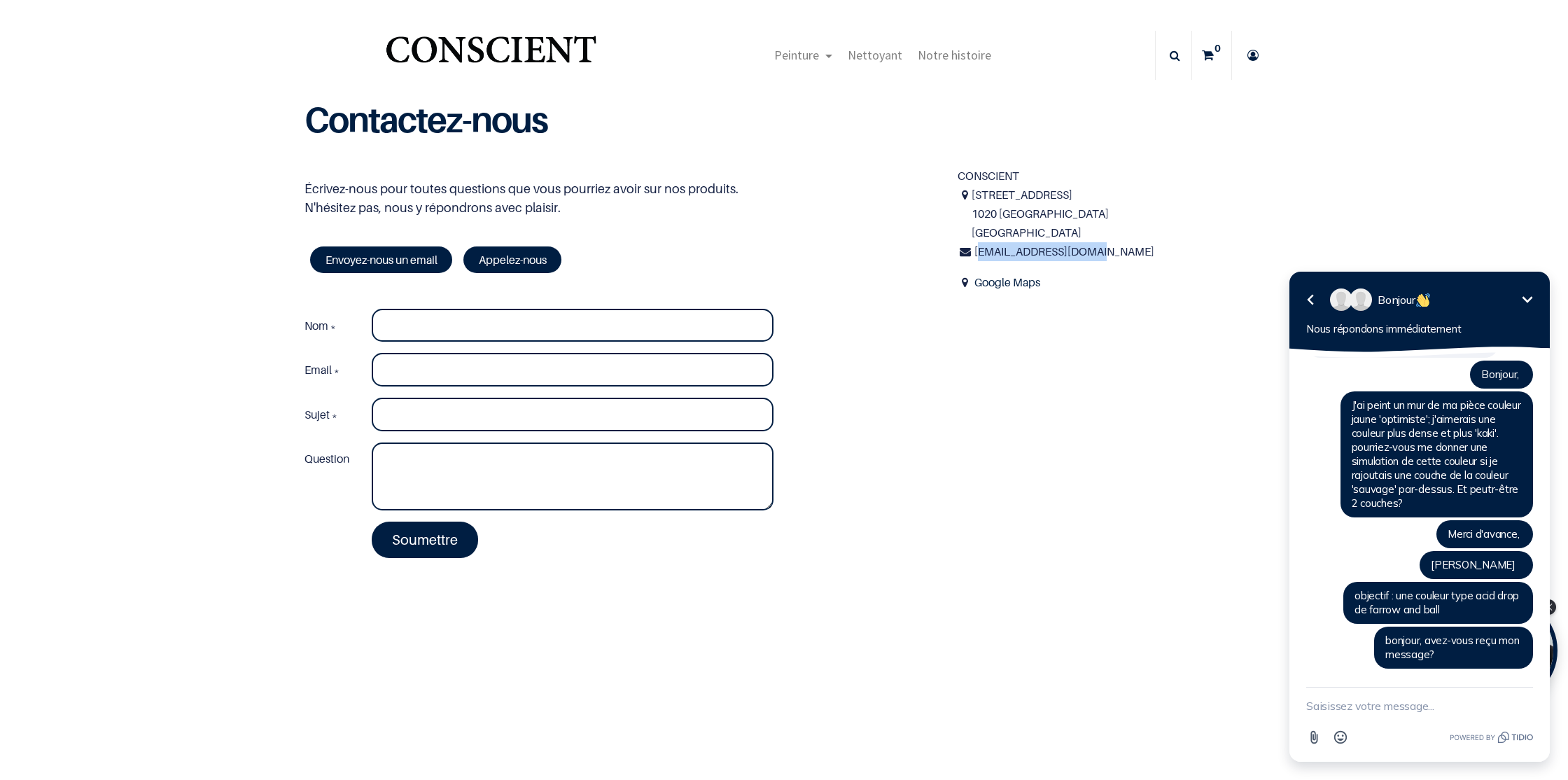
drag, startPoint x: 971, startPoint y: 254, endPoint x: 1093, endPoint y: 255, distance: 122.0
click at [1093, 255] on div "infos@beconscient.com" at bounding box center [1111, 251] width 306 height 19
copy span "nfos@beconscient.com"
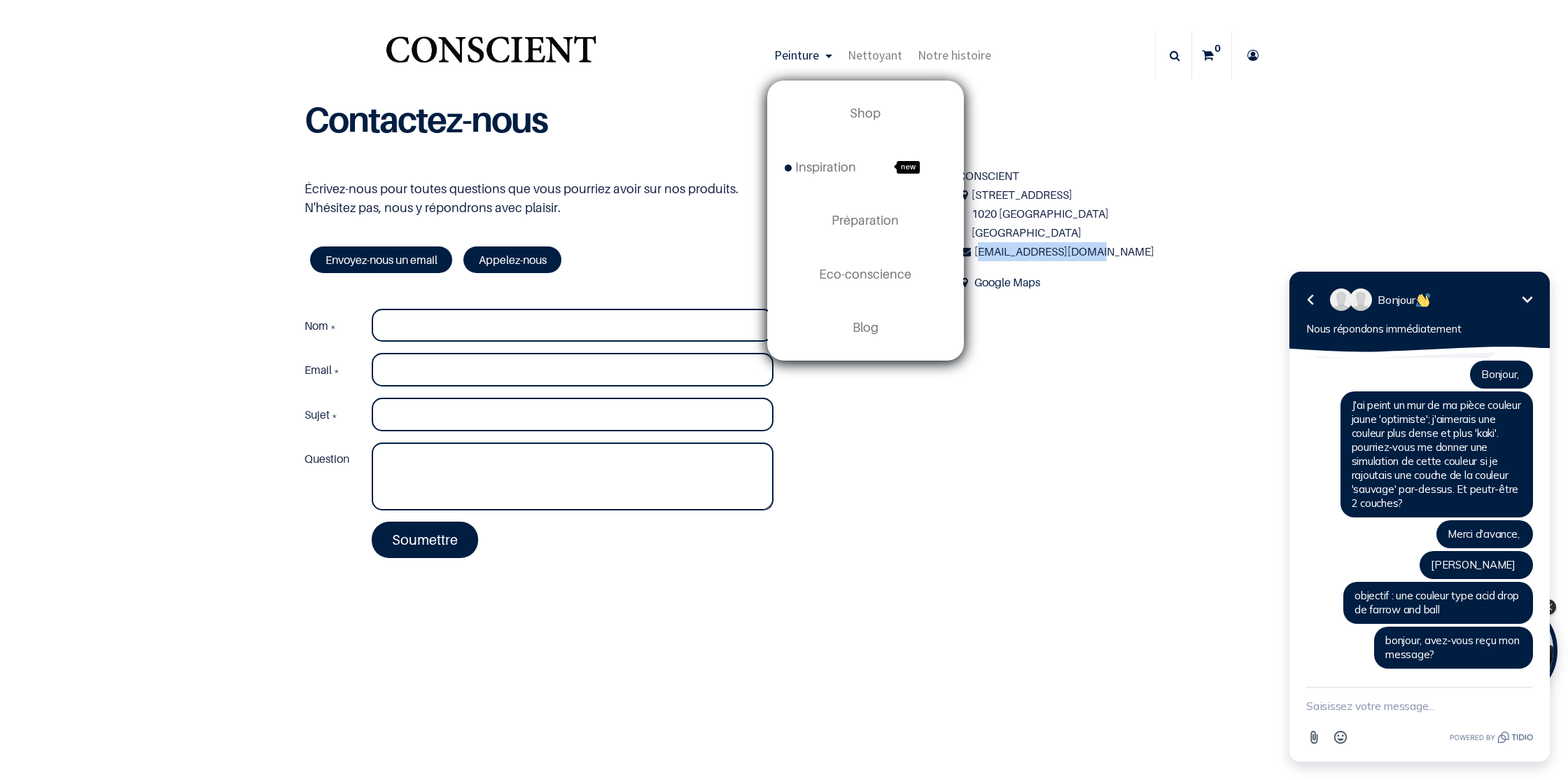
click at [803, 52] on span "Peinture" at bounding box center [796, 54] width 45 height 16
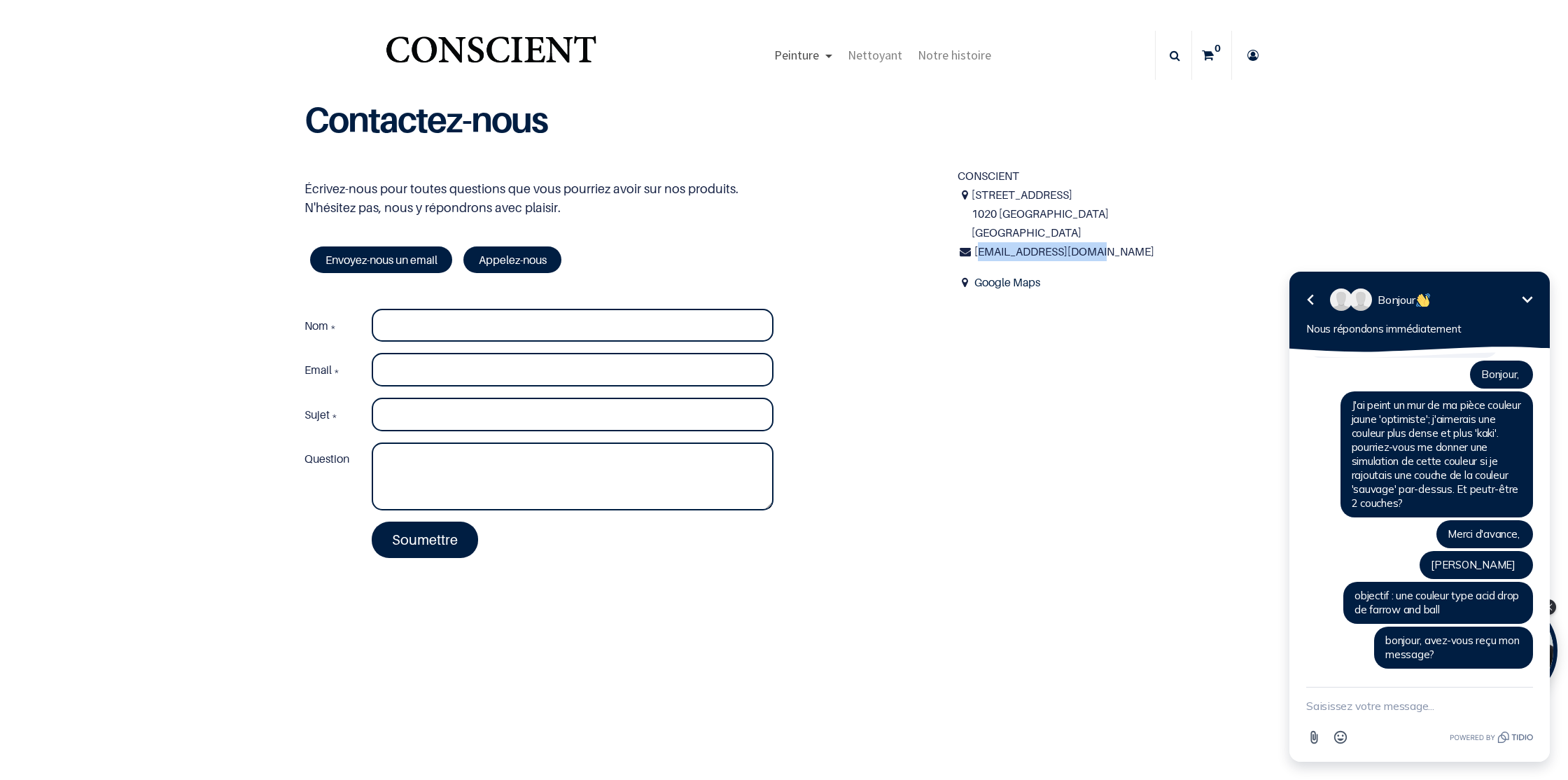
click at [803, 54] on span "Peinture" at bounding box center [796, 54] width 45 height 16
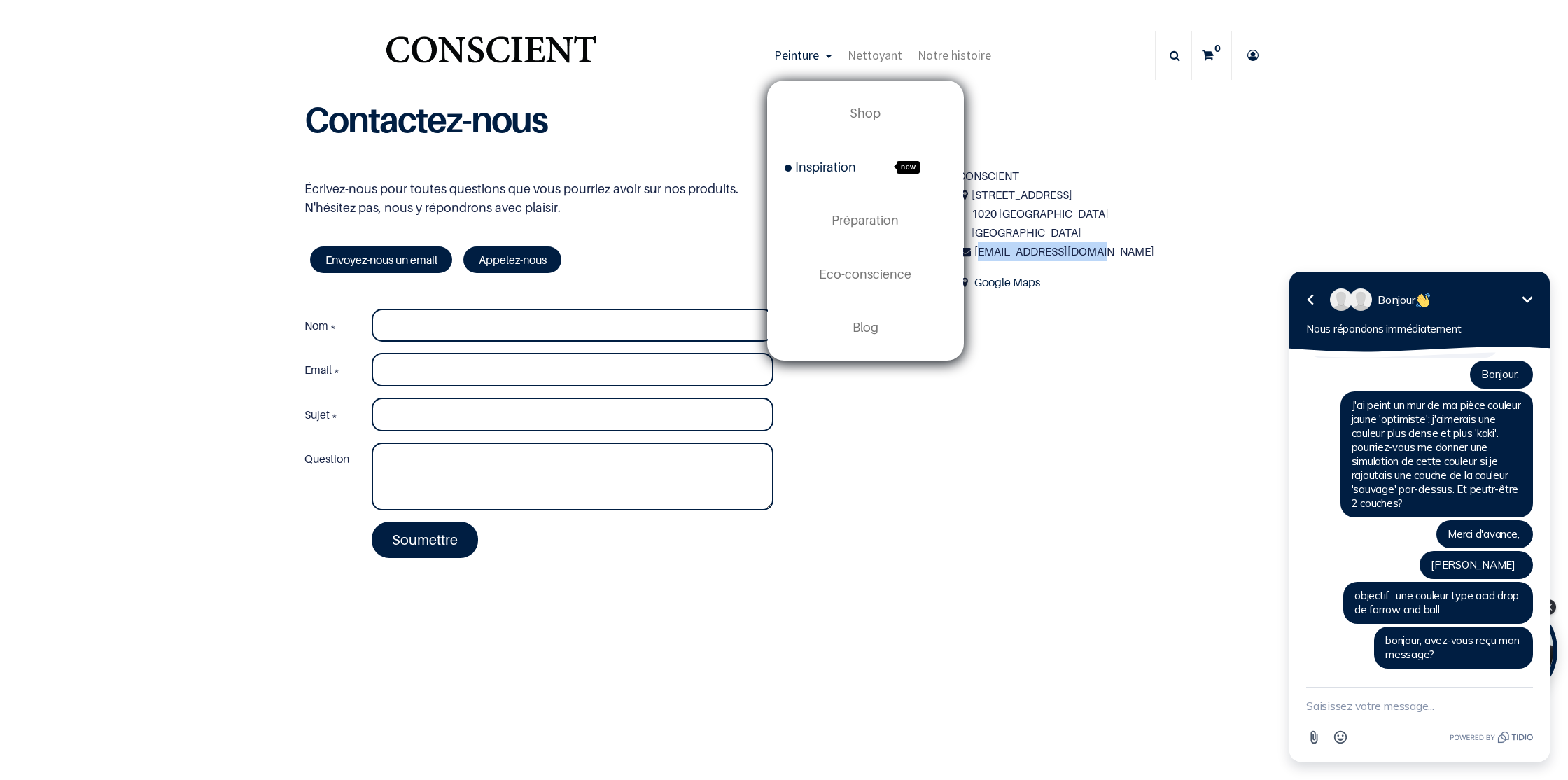
click at [843, 166] on span "Inspiration" at bounding box center [820, 167] width 71 height 15
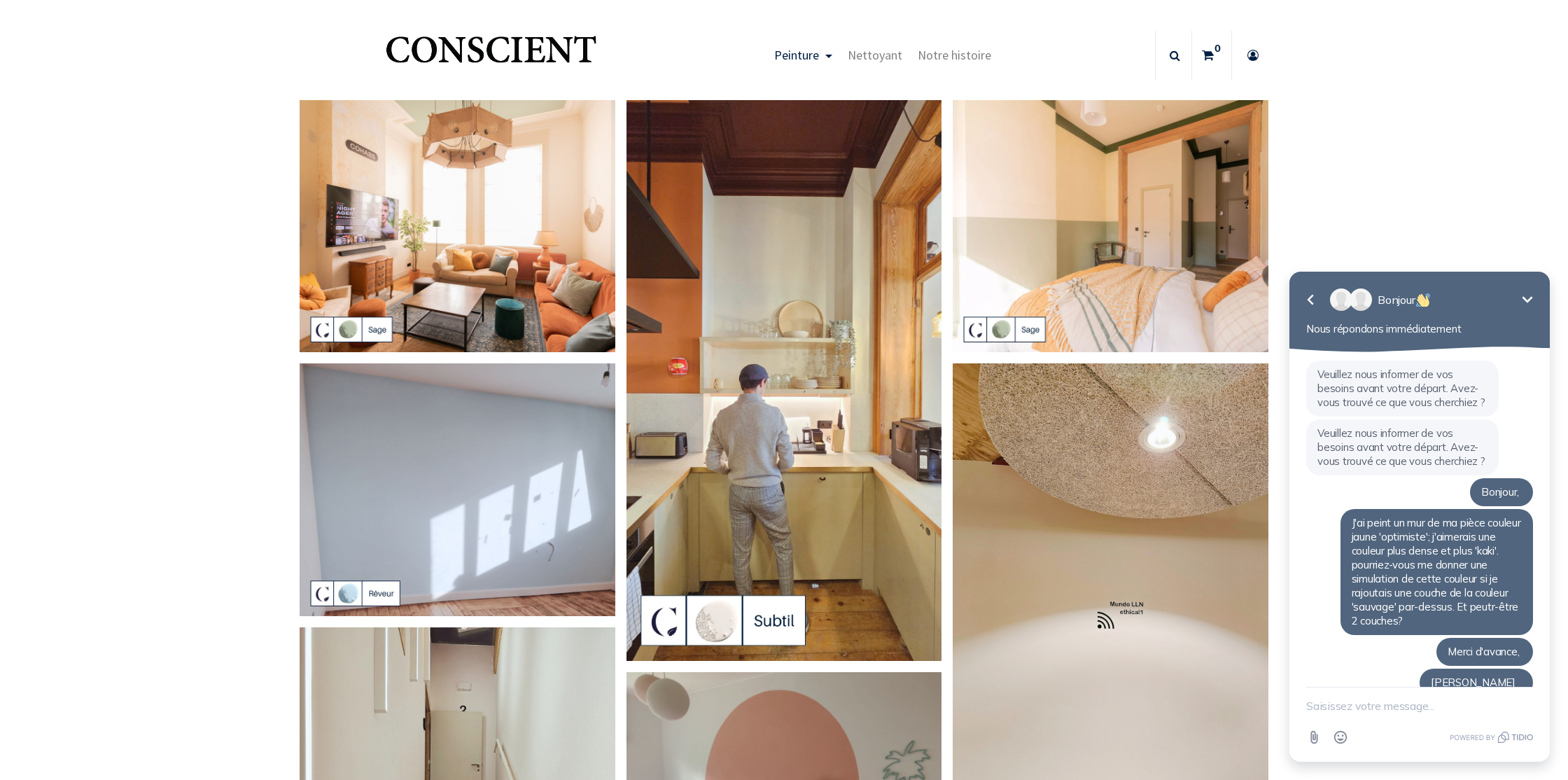
scroll to position [118, 0]
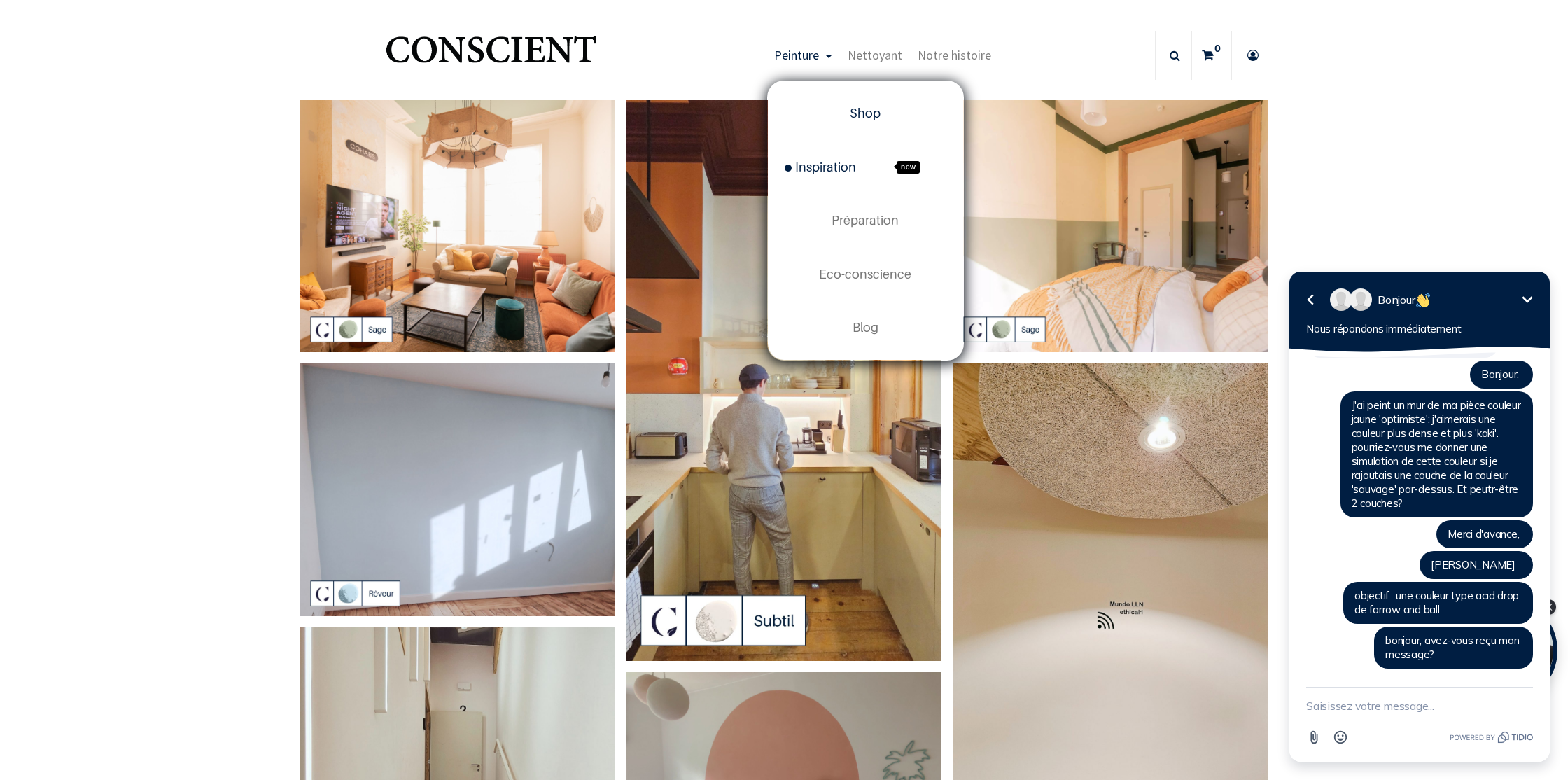
click at [853, 119] on span "Shop" at bounding box center [865, 112] width 31 height 15
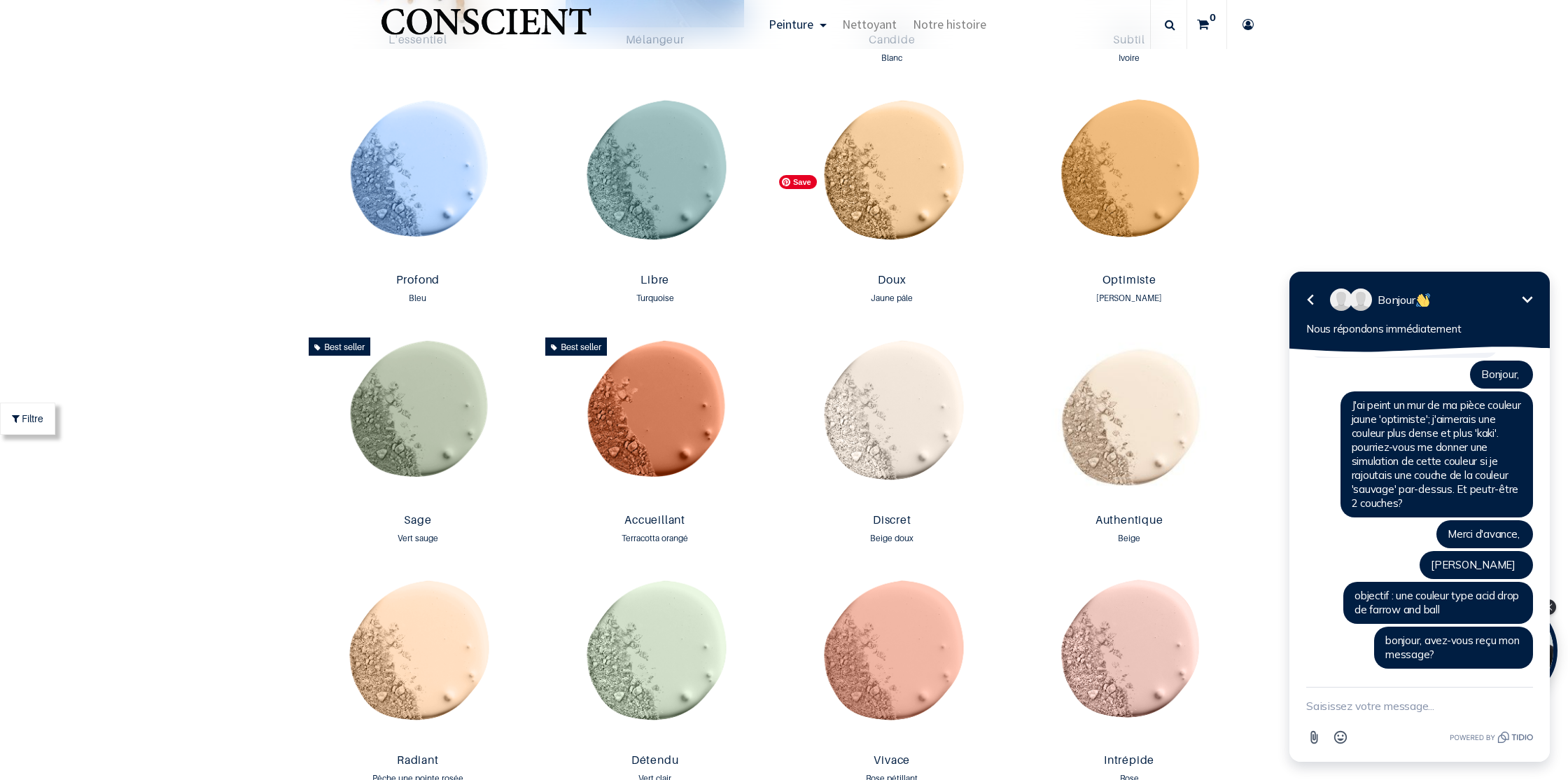
scroll to position [1125, 0]
